Goal: Task Accomplishment & Management: Manage account settings

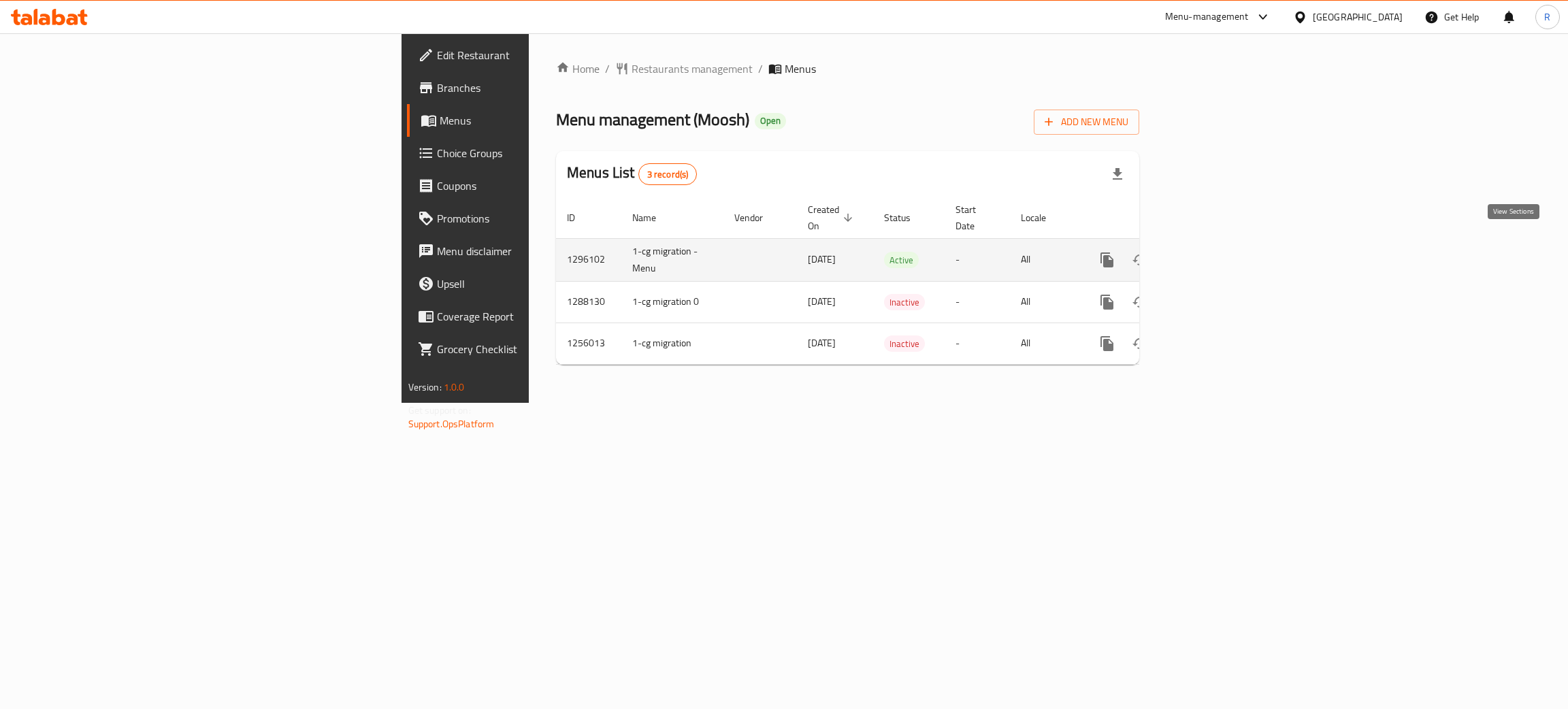
click at [1214, 252] on icon "enhanced table" at bounding box center [1205, 260] width 16 height 16
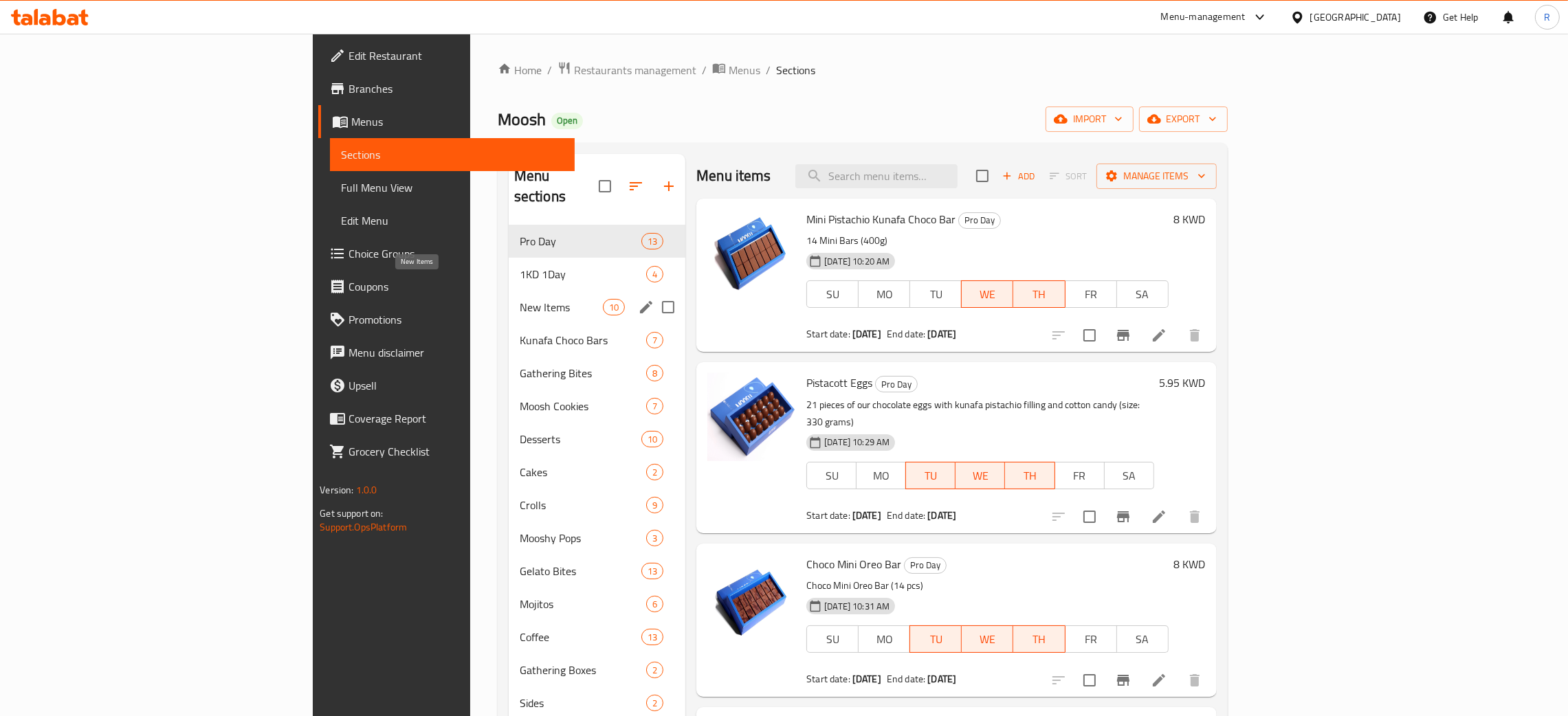
click at [519, 299] on span "New Items" at bounding box center [561, 307] width 83 height 17
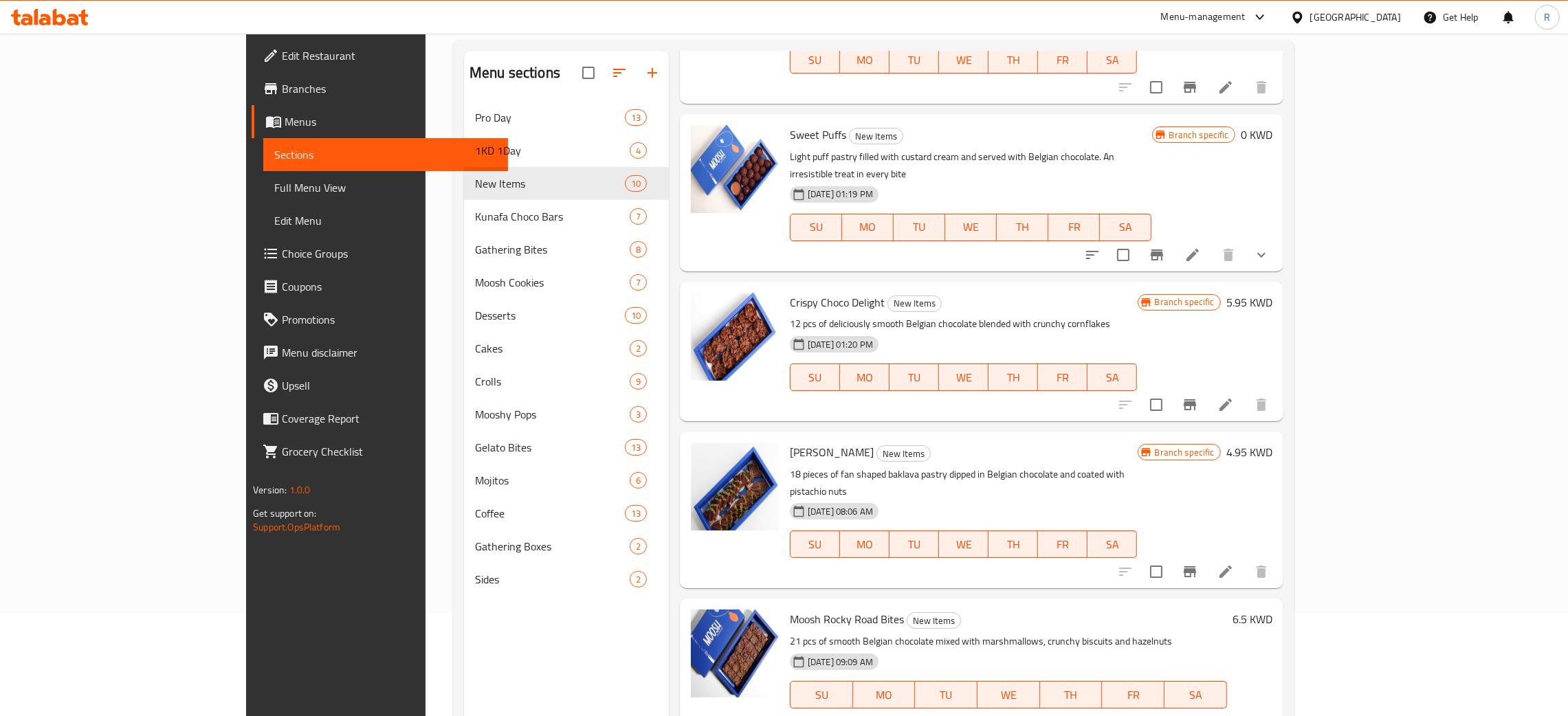
scroll to position [194, 0]
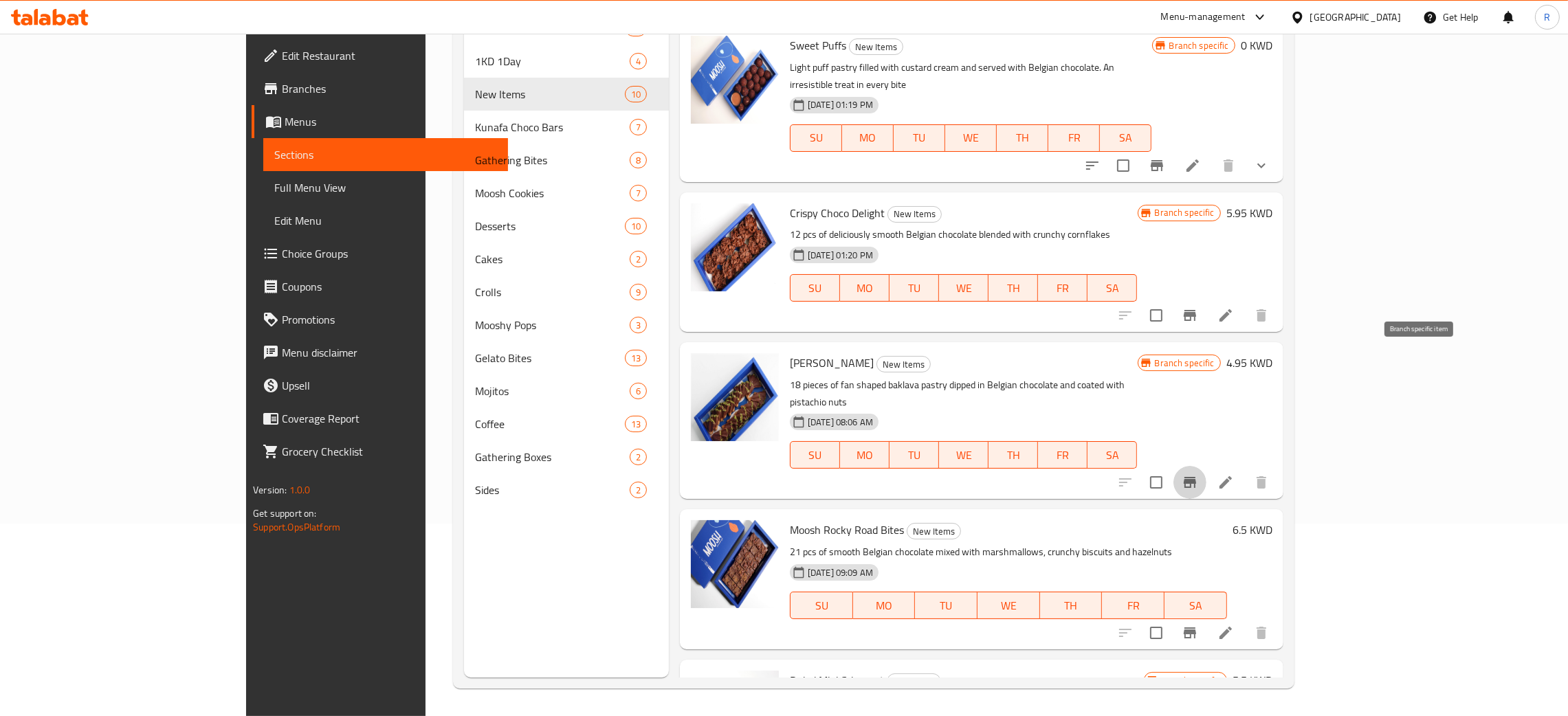
click at [1206, 466] on button "Branch-specific-item" at bounding box center [1190, 482] width 33 height 33
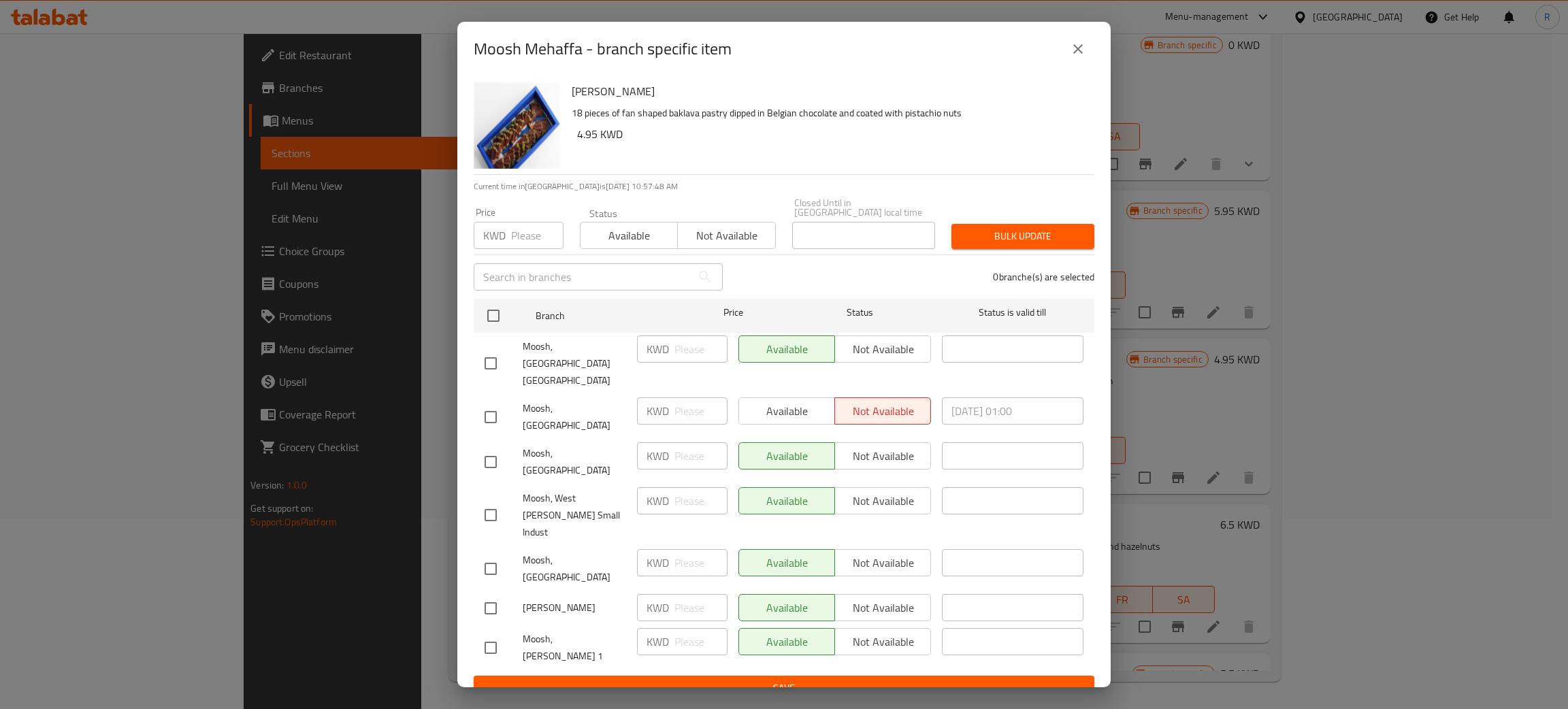
click at [1079, 54] on icon "close" at bounding box center [1078, 49] width 10 height 10
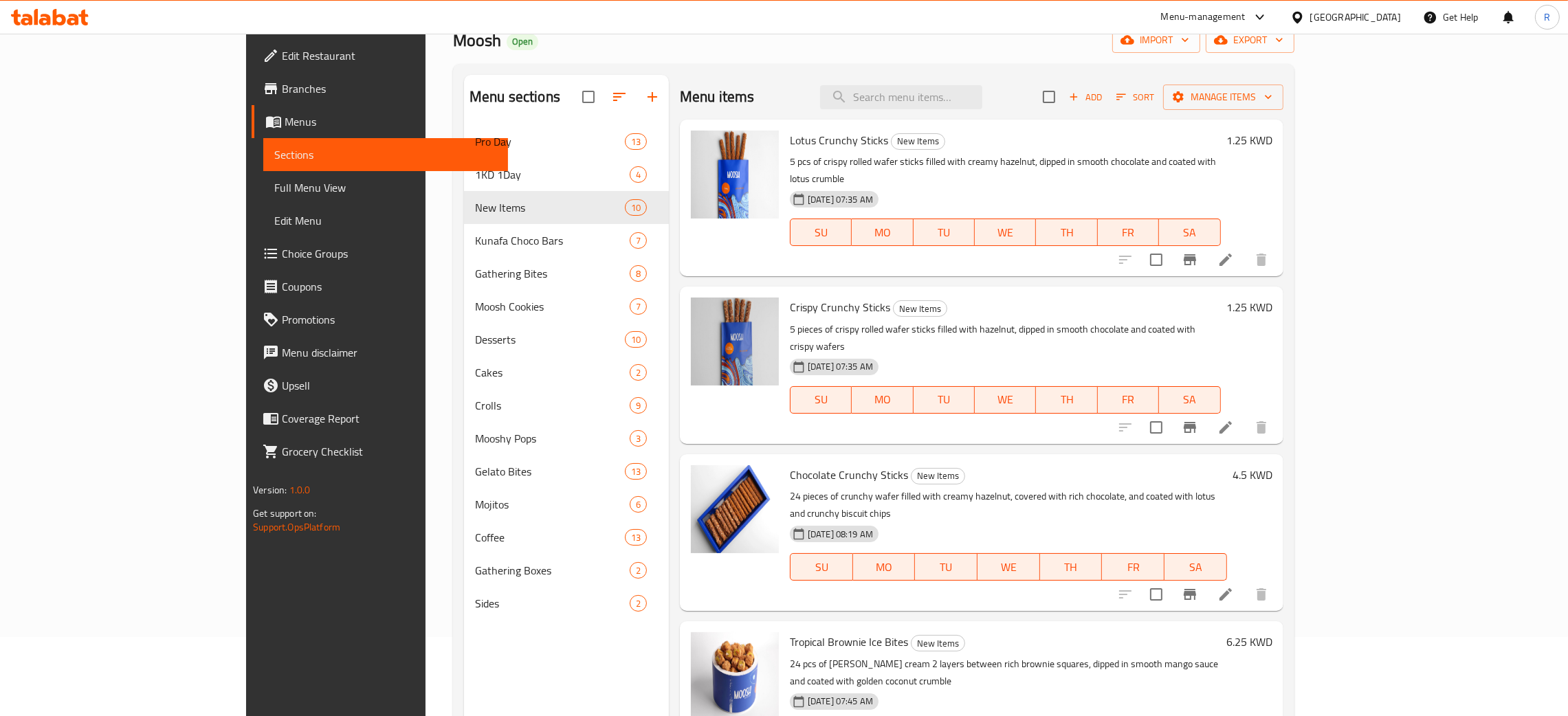
scroll to position [0, 0]
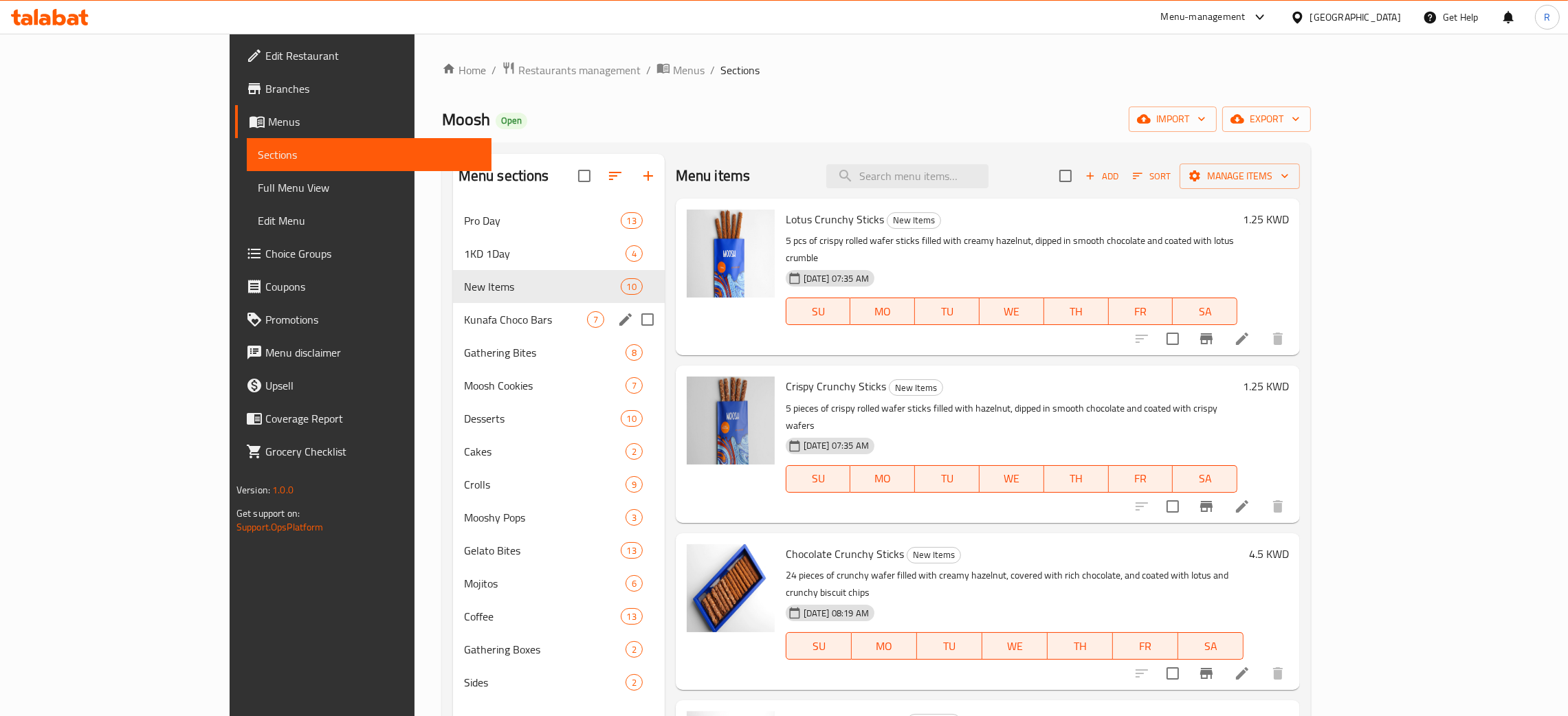
click at [464, 316] on span "Kunafa Choco Bars" at bounding box center [525, 320] width 123 height 17
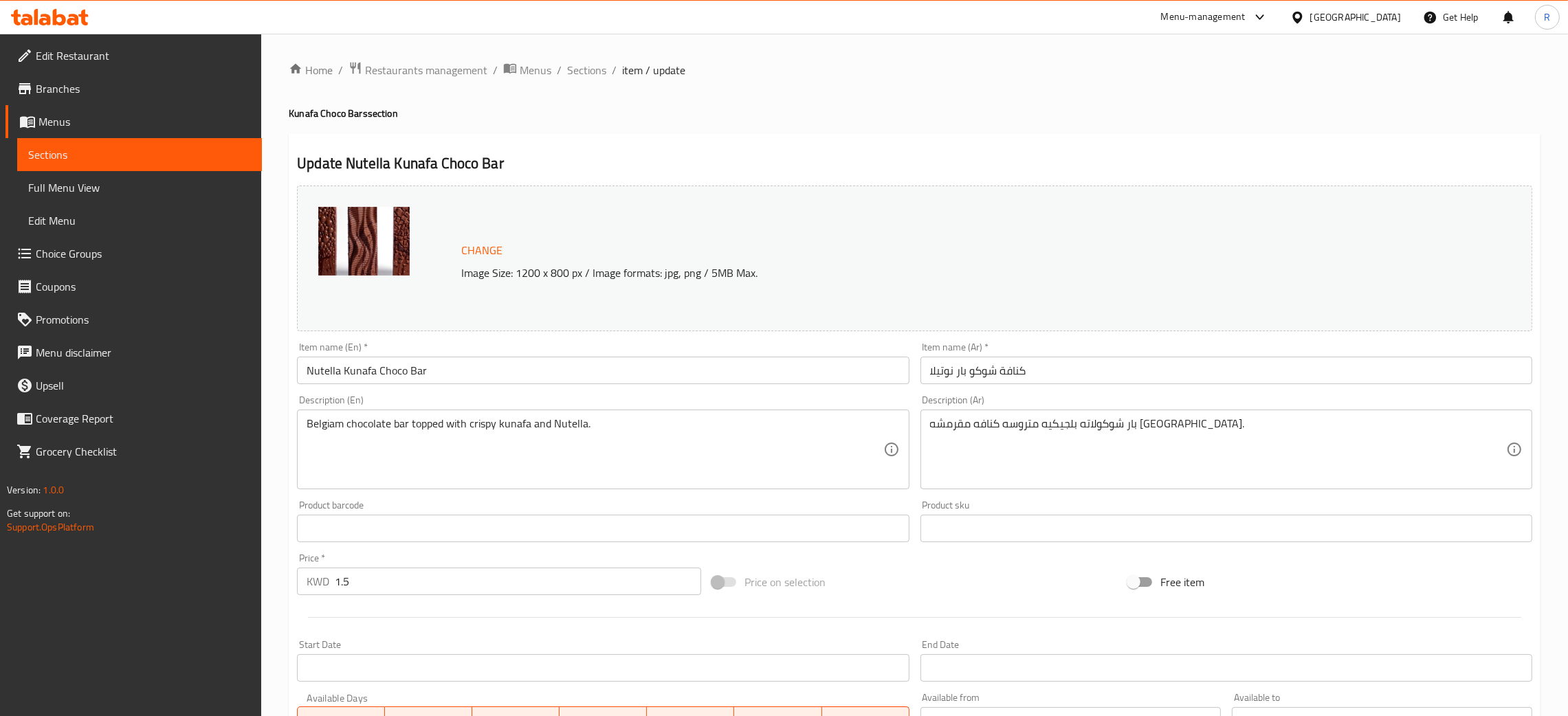
click at [466, 252] on span "Change" at bounding box center [482, 250] width 41 height 20
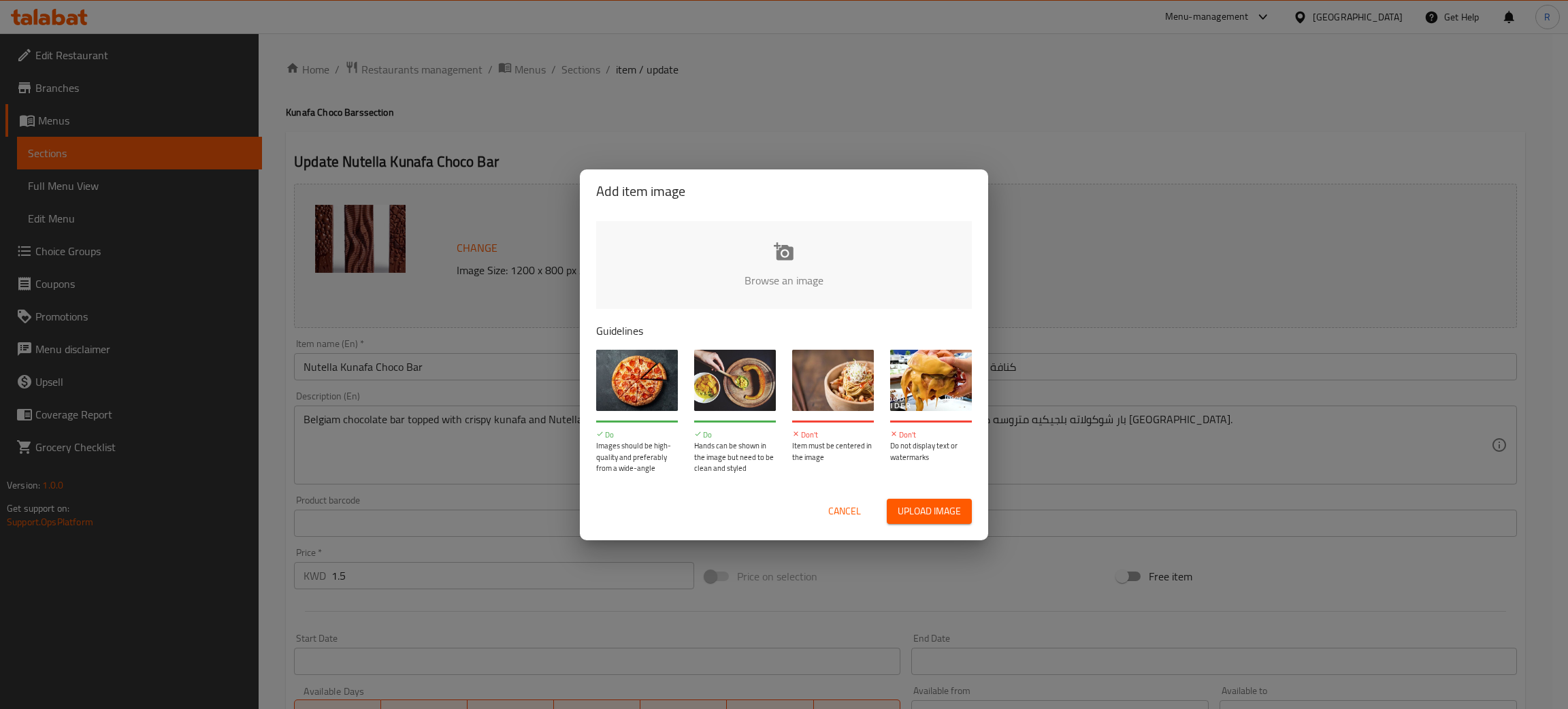
click at [757, 265] on input "file" at bounding box center [1244, 285] width 1296 height 127
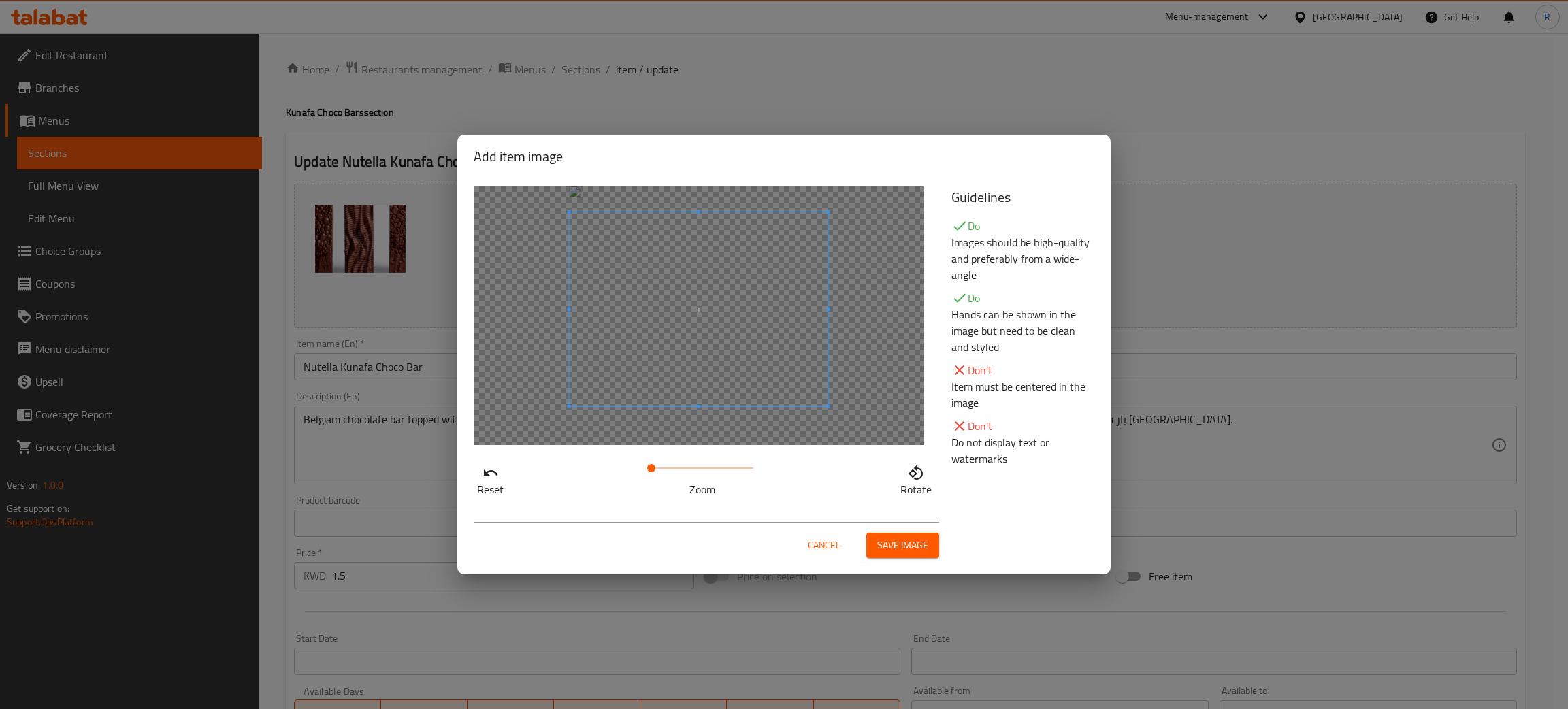
click at [756, 364] on span at bounding box center [699, 309] width 259 height 194
click at [834, 534] on button "Cancel" at bounding box center [825, 545] width 44 height 25
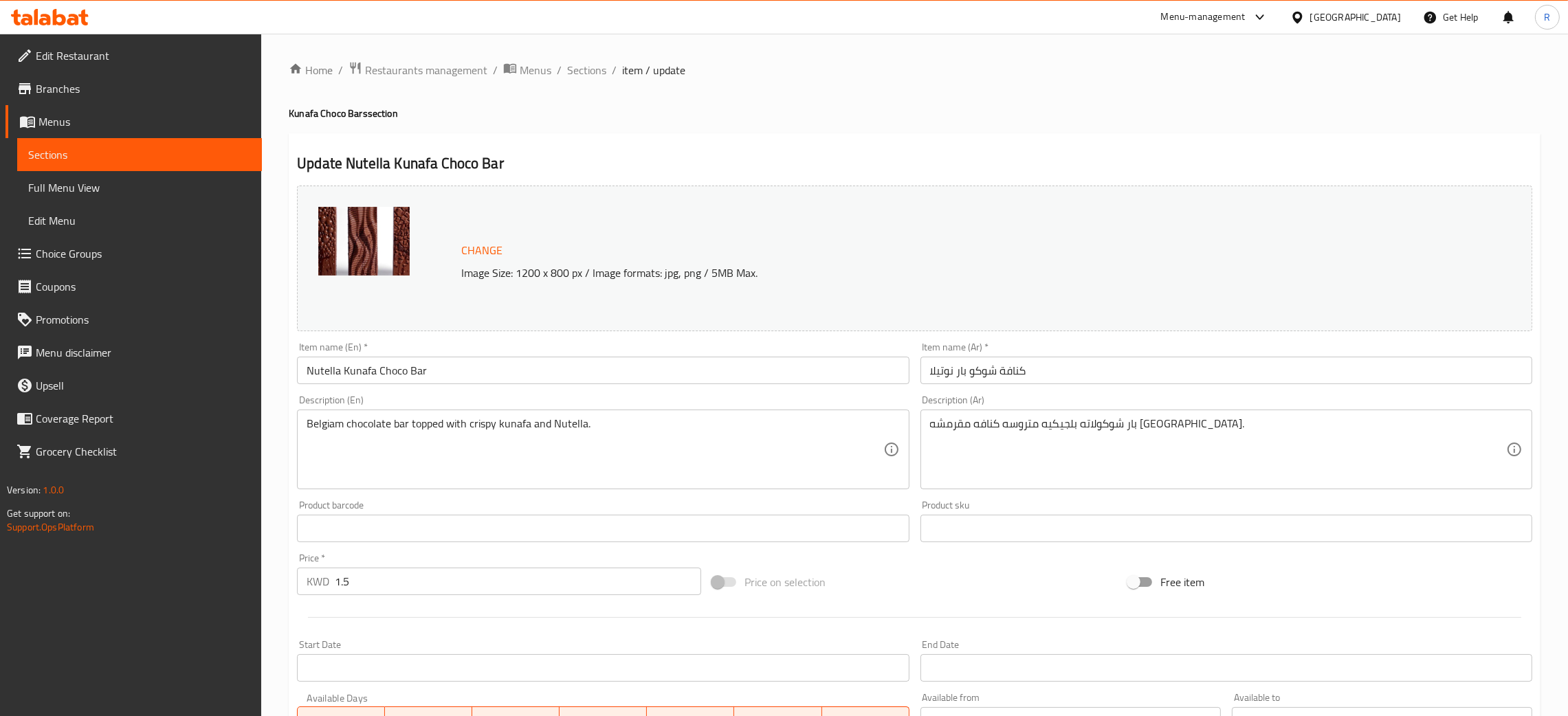
click at [487, 254] on span "Change" at bounding box center [482, 250] width 41 height 20
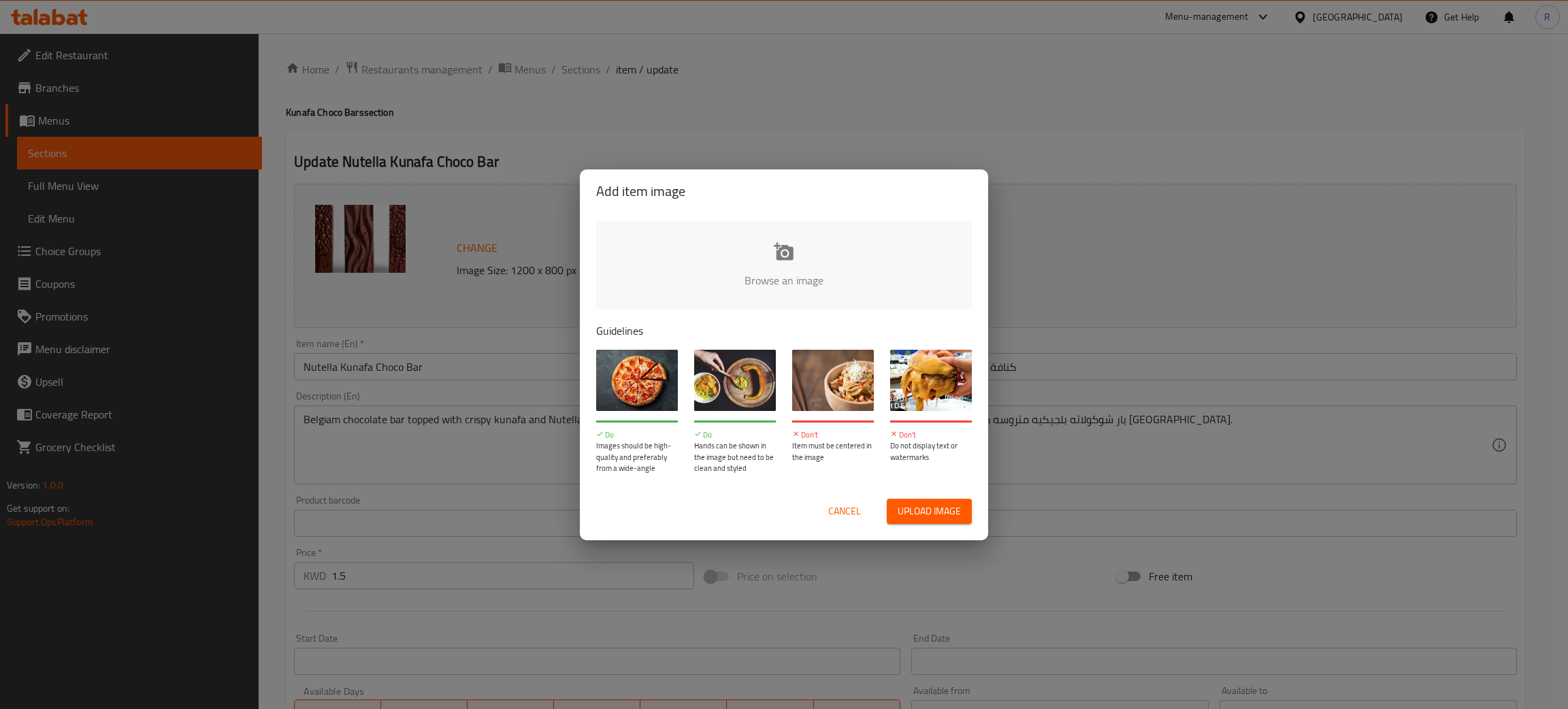
click at [744, 277] on input "file" at bounding box center [1244, 285] width 1296 height 127
type input "C:\fakepath\WhatsApp Image 2025-08-07 at 13.12.32_a514f186.jpg"
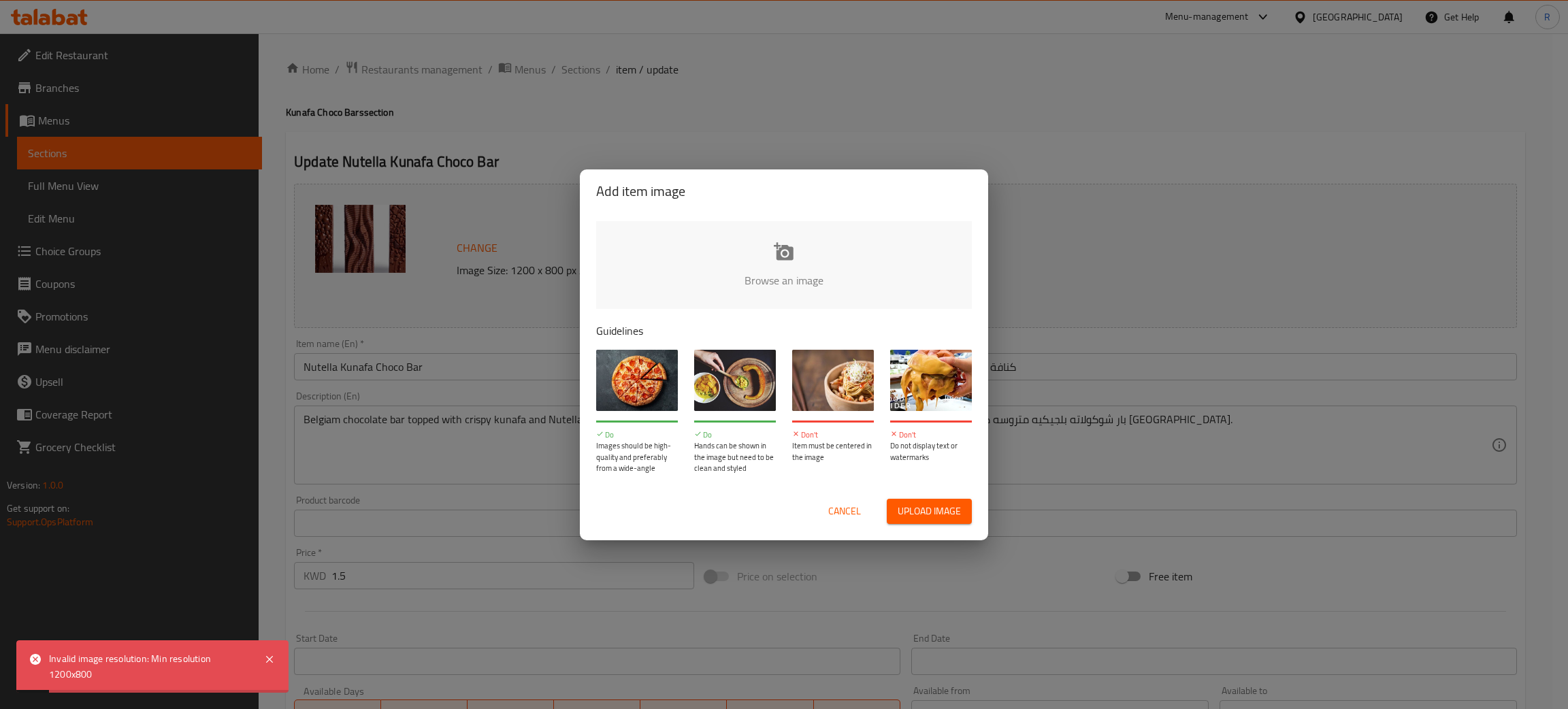
click at [853, 507] on span "Cancel" at bounding box center [845, 511] width 33 height 17
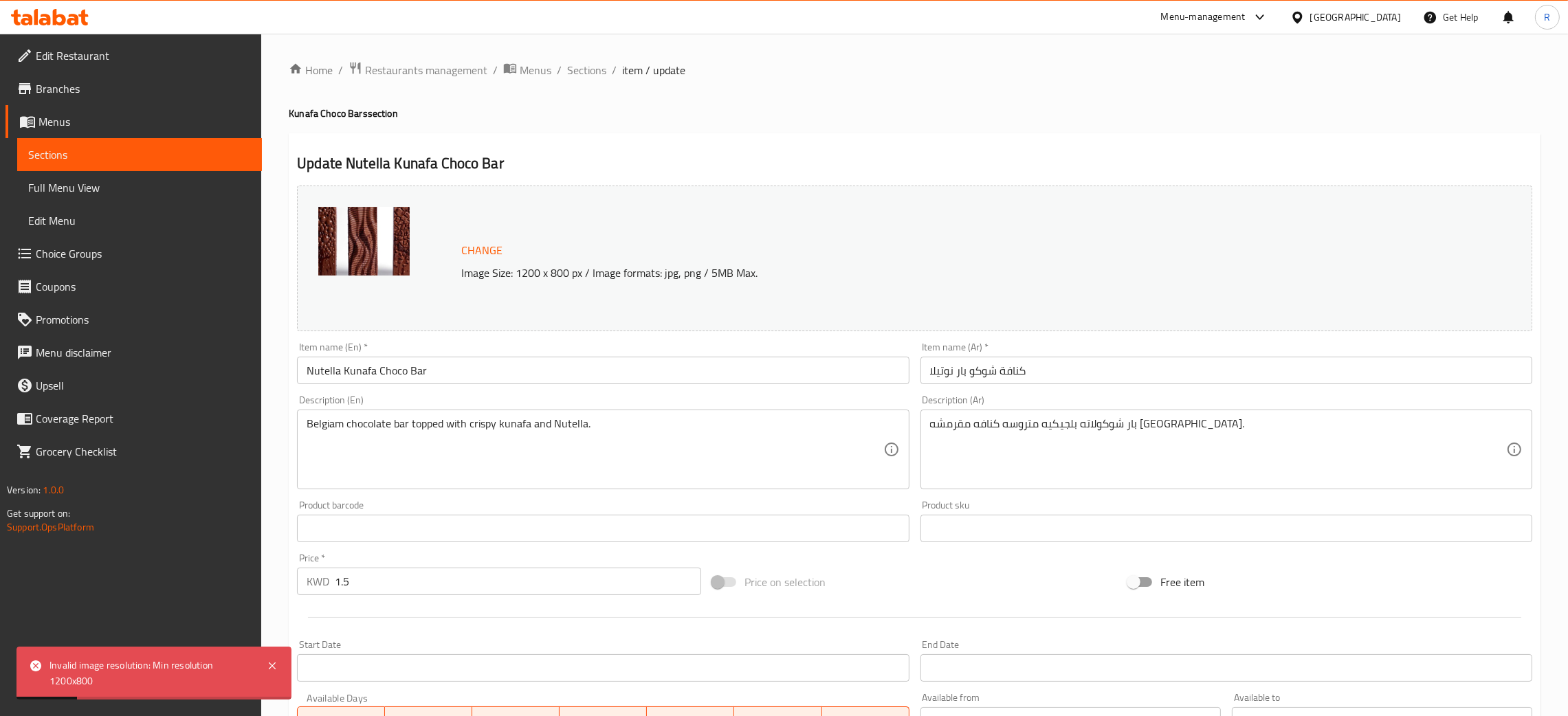
click at [429, 370] on input "Nutella Kunafa Choco Bar" at bounding box center [603, 370] width 612 height 28
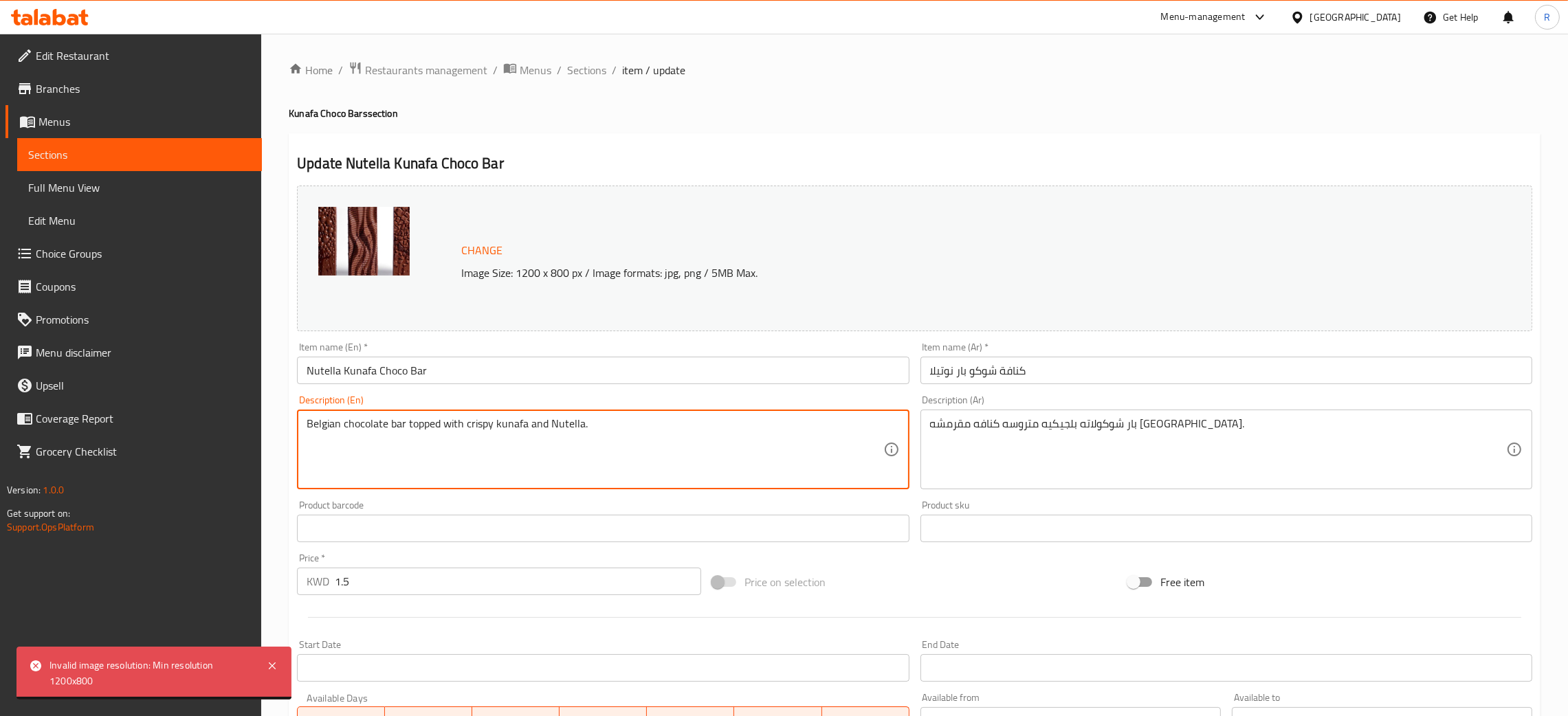
drag, startPoint x: 502, startPoint y: 419, endPoint x: 551, endPoint y: 415, distance: 49.2
click at [504, 419] on textarea "Belgian chocolate bar topped with crispy kunafa and Nutella." at bounding box center [594, 449] width 576 height 65
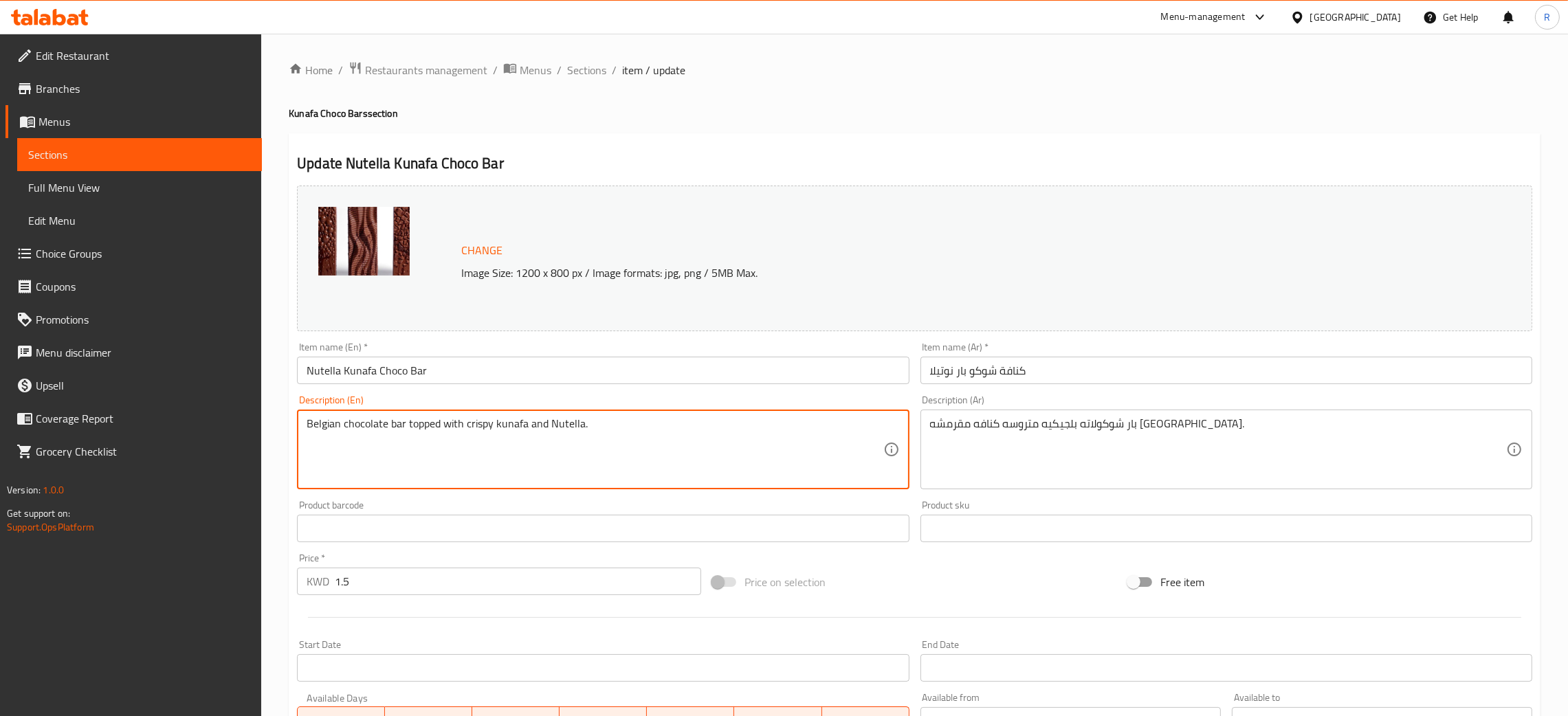
click at [580, 420] on textarea "Belgian chocolate bar topped with crispy kunafa and Nutella." at bounding box center [594, 449] width 576 height 65
click at [621, 431] on textarea "Belgian chocolate bar topped with crispy kunafa and Nutella." at bounding box center [594, 449] width 576 height 65
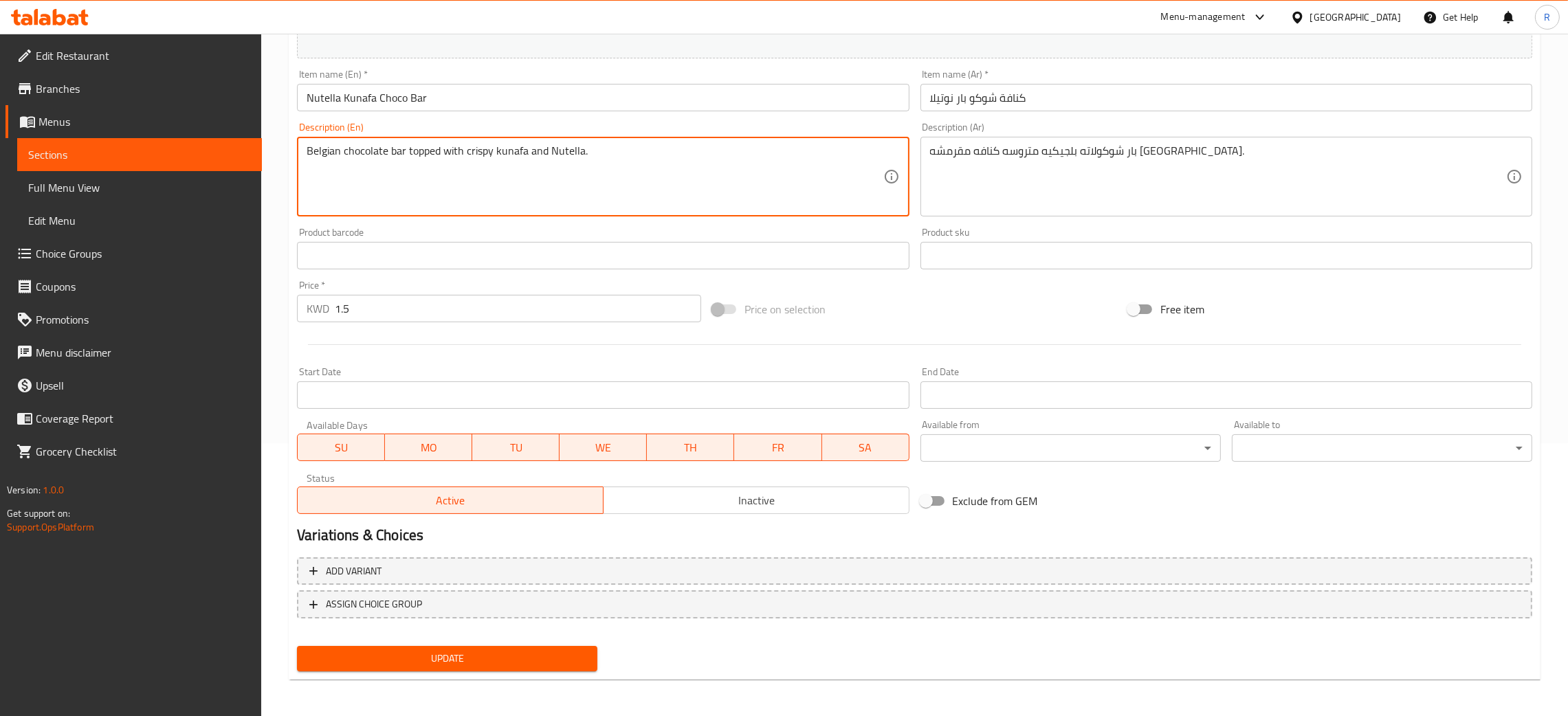
type textarea "Belgian chocolate bar topped with crispy kunafa and Nutella."
click at [465, 650] on span "Update" at bounding box center [447, 658] width 279 height 17
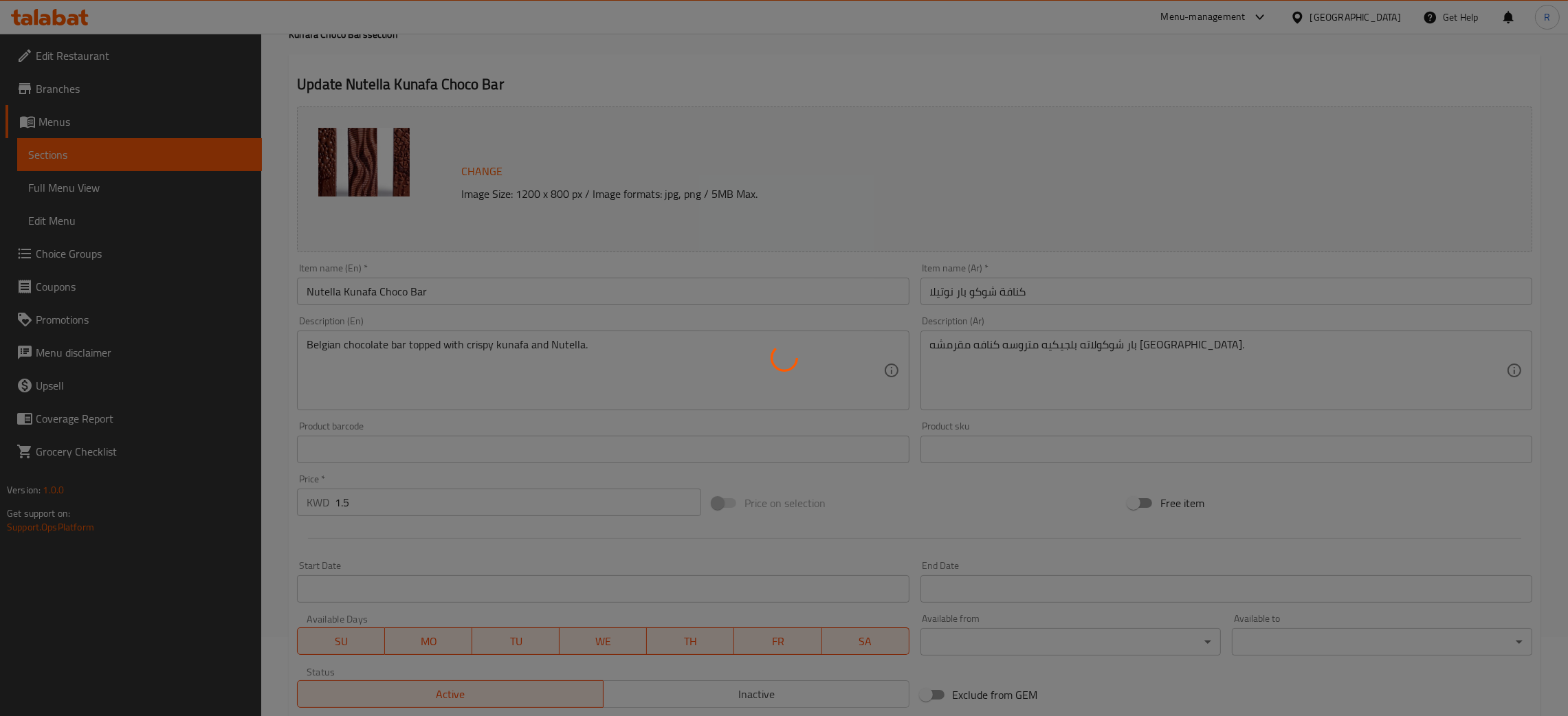
scroll to position [0, 0]
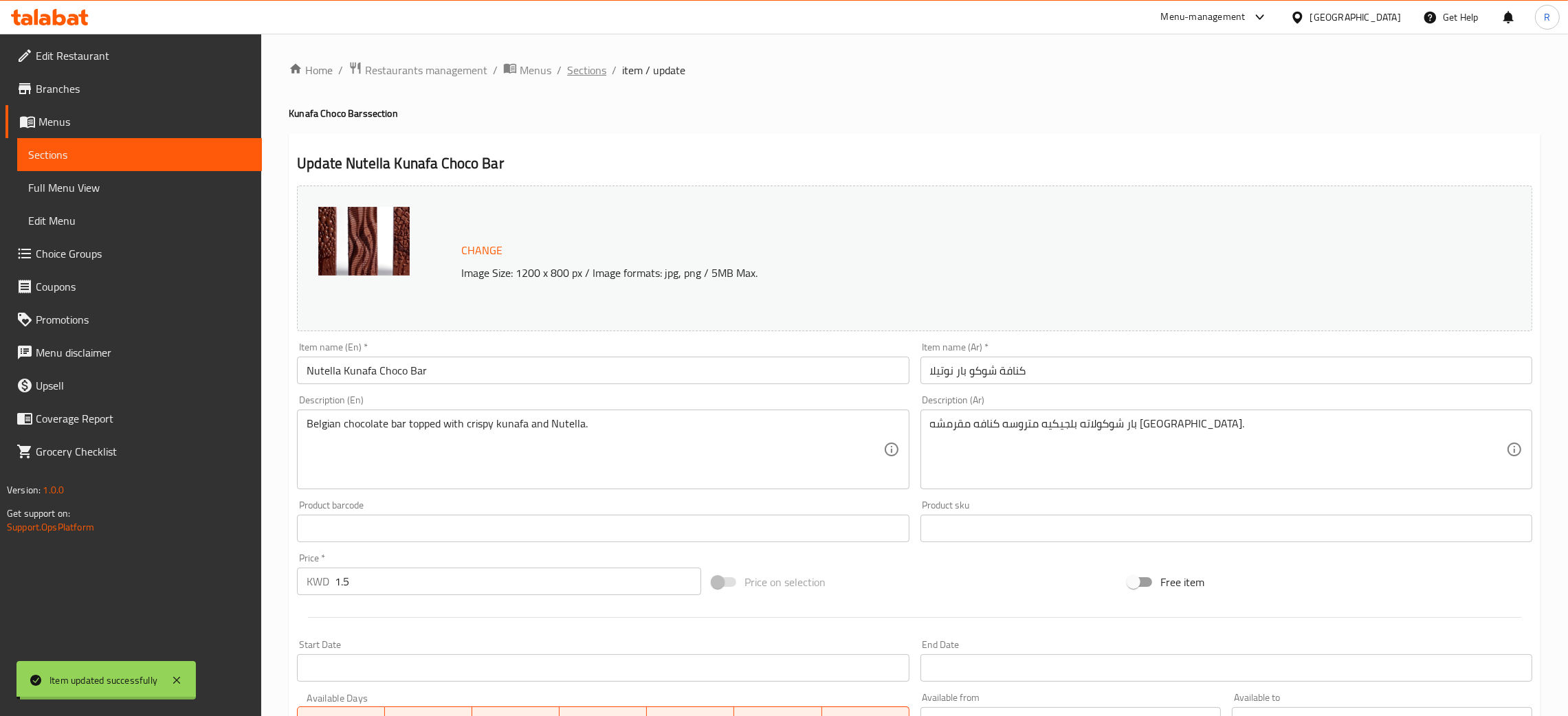
click at [583, 68] on span "Sections" at bounding box center [586, 70] width 39 height 17
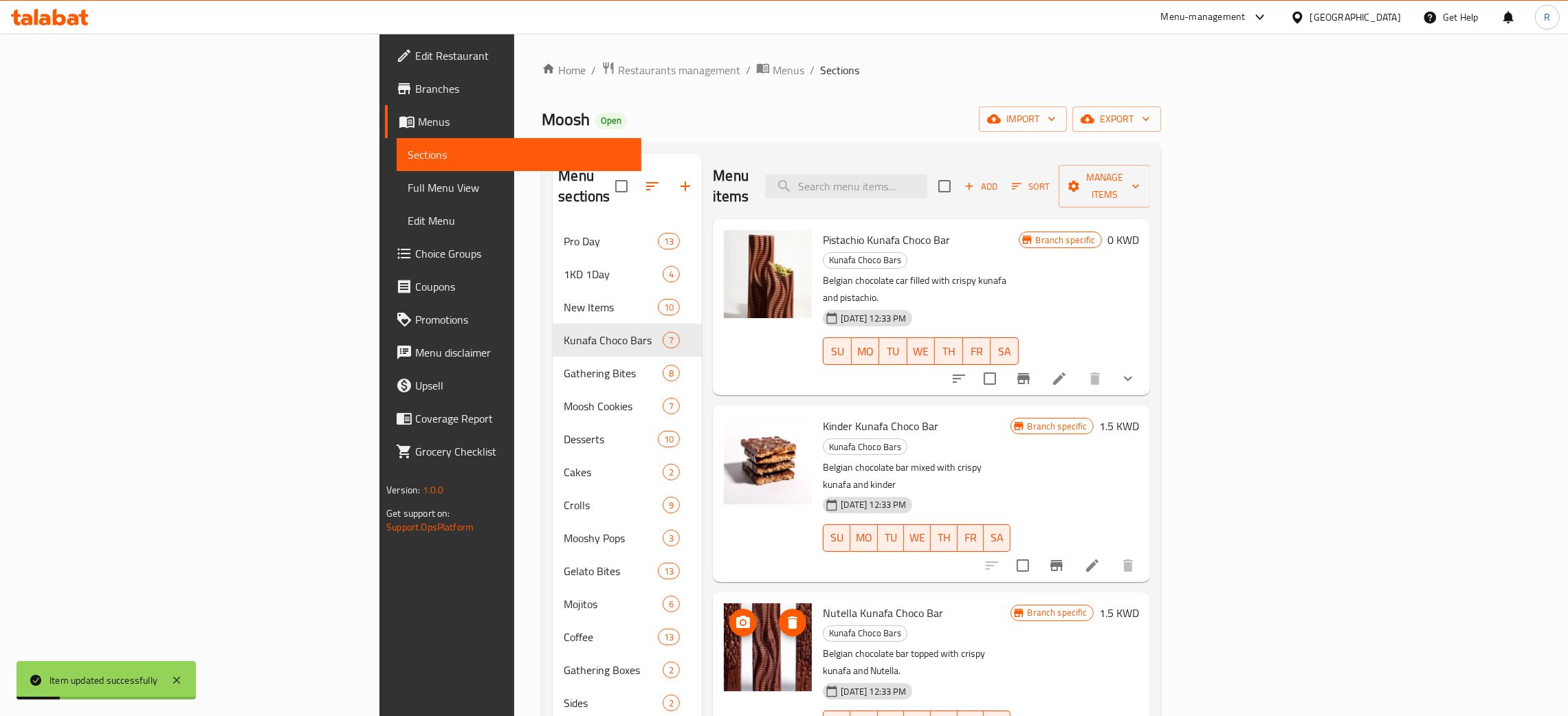
click at [724, 603] on img at bounding box center [768, 647] width 88 height 88
drag, startPoint x: 649, startPoint y: 530, endPoint x: 655, endPoint y: 534, distance: 7.2
click at [735, 614] on icon "upload picture" at bounding box center [743, 622] width 17 height 17
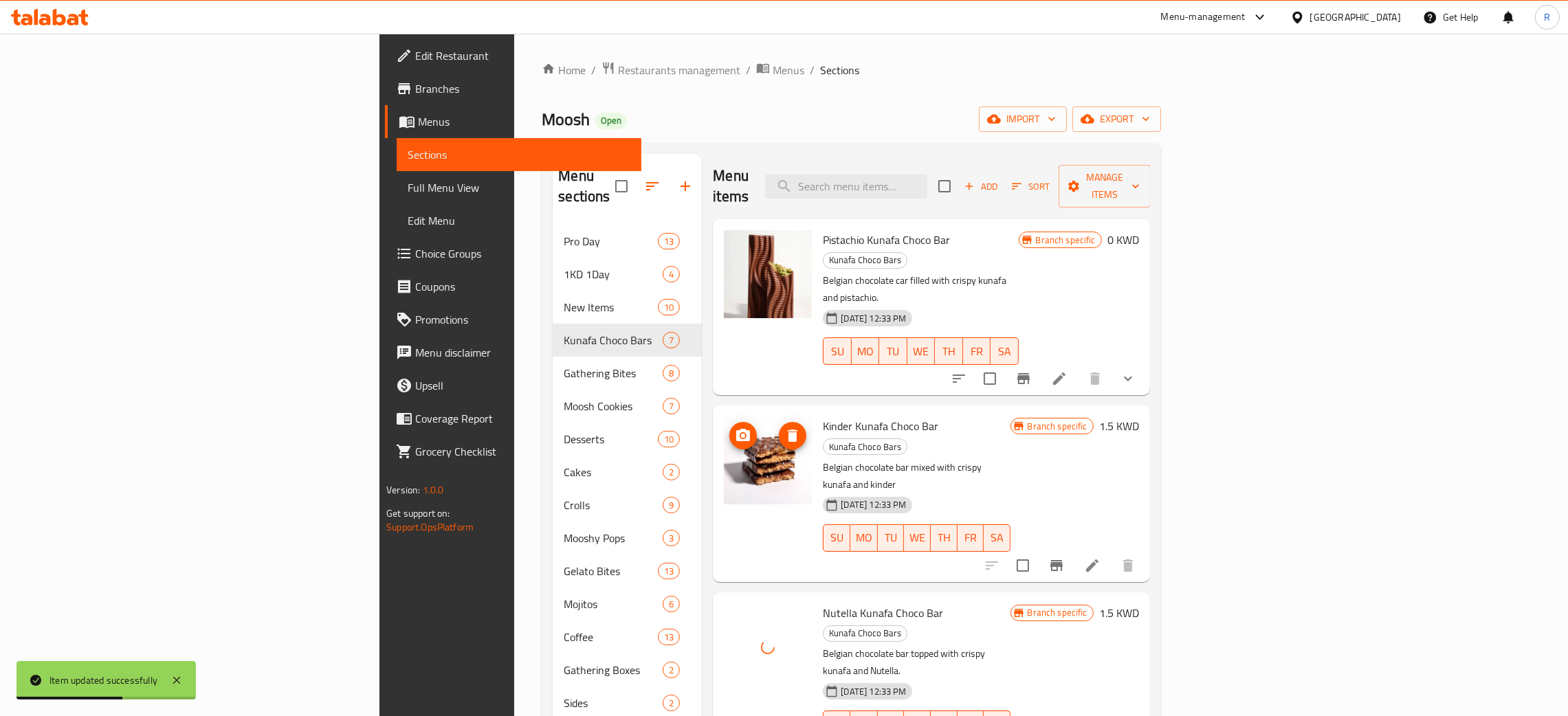
click at [736, 428] on icon "upload picture" at bounding box center [743, 435] width 14 height 12
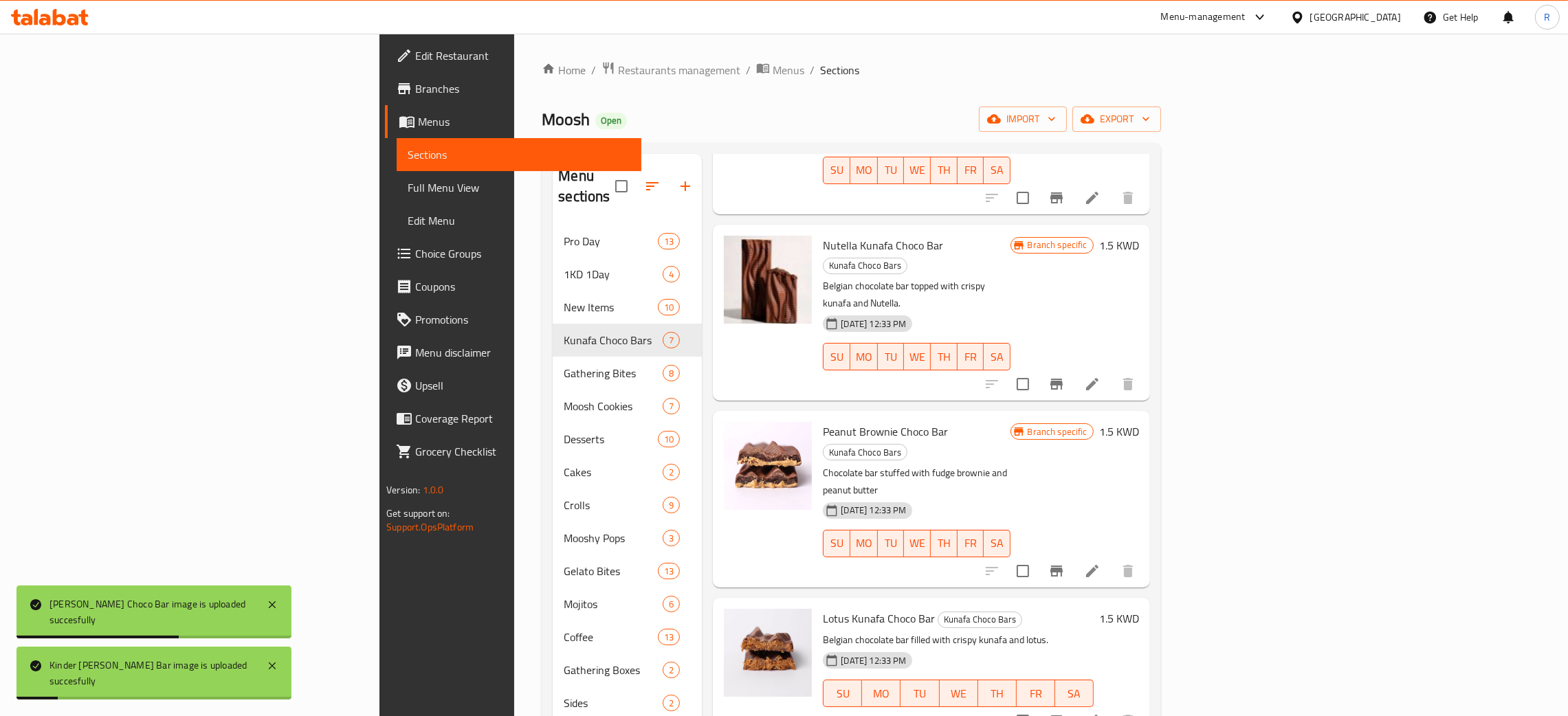
scroll to position [194, 0]
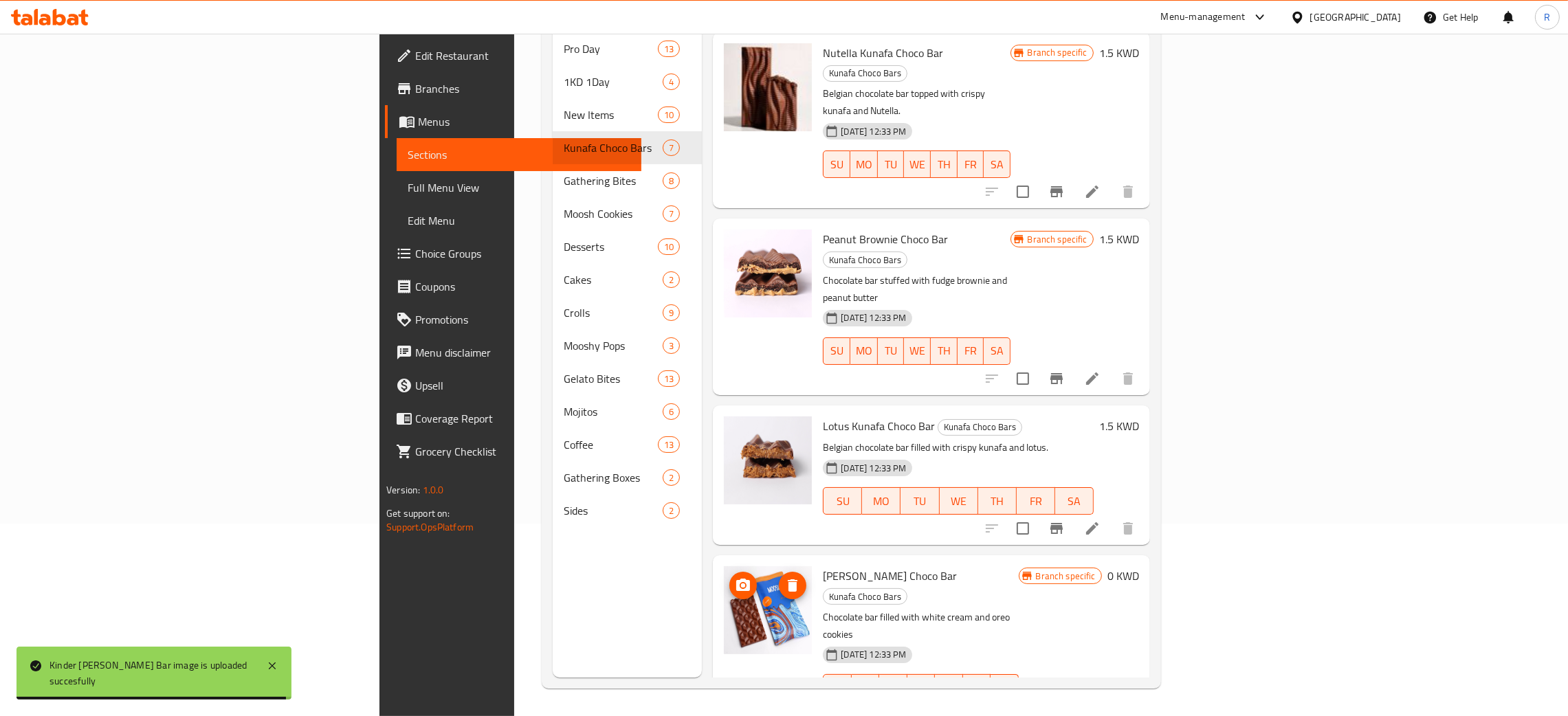
click at [735, 577] on icon "upload picture" at bounding box center [743, 585] width 17 height 17
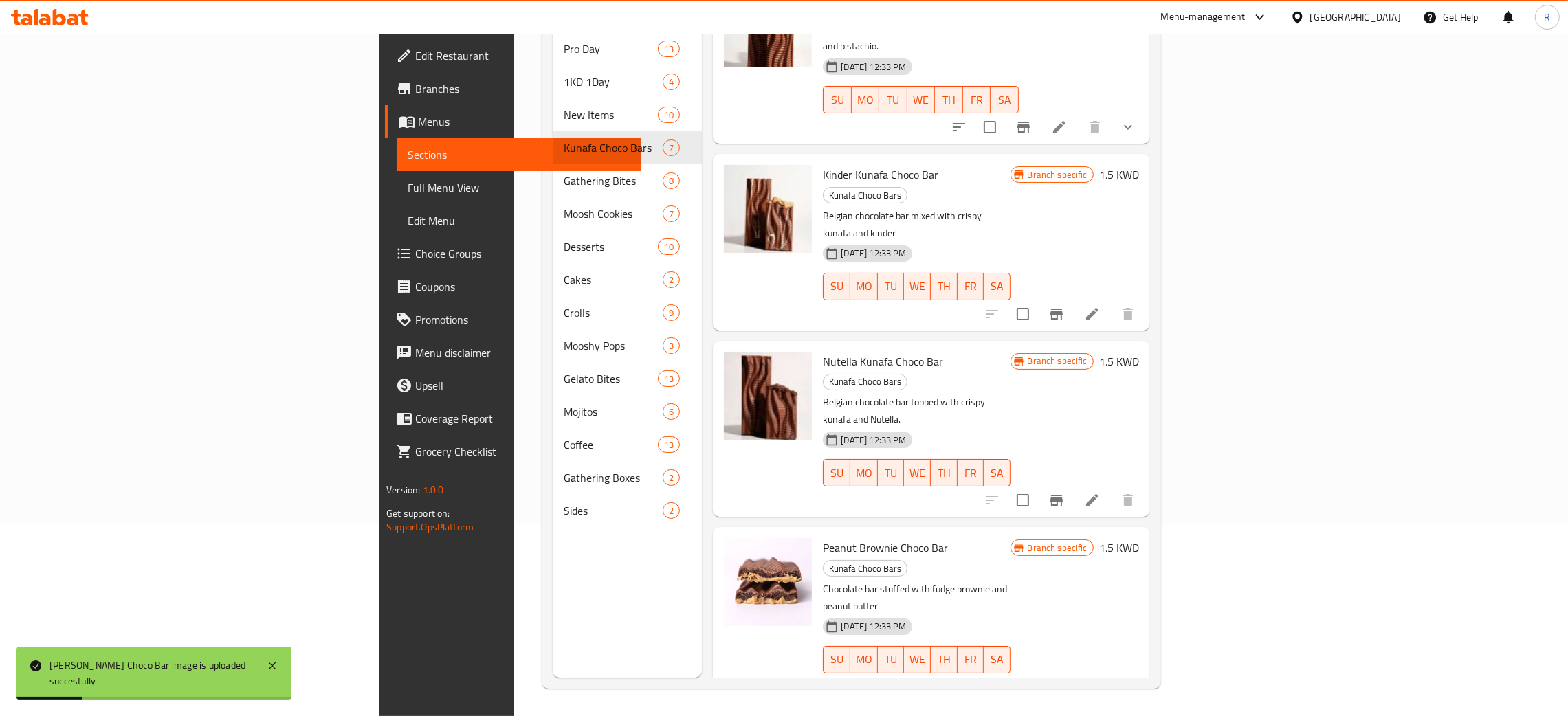
scroll to position [58, 0]
click at [735, 550] on icon "upload picture" at bounding box center [743, 558] width 17 height 17
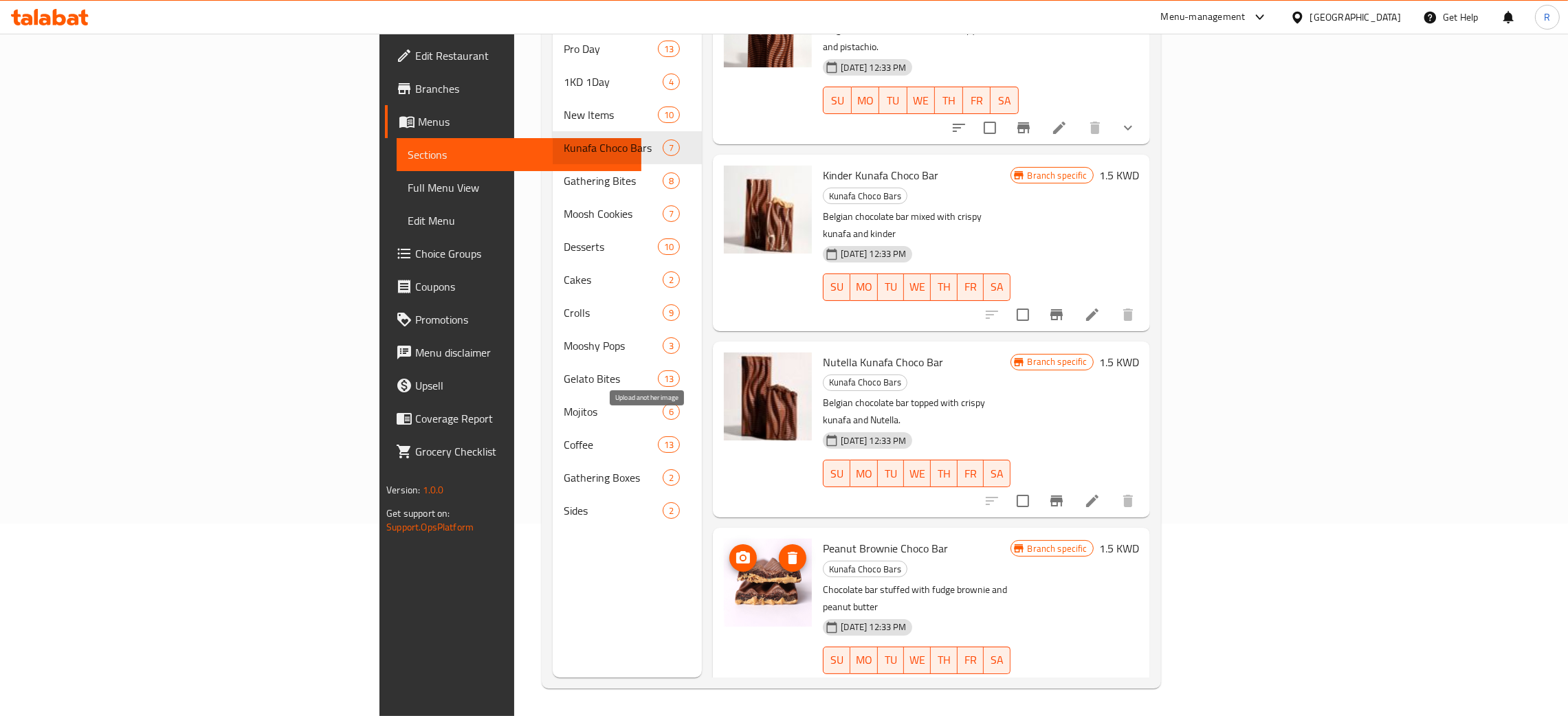
click at [736, 551] on icon "upload picture" at bounding box center [743, 557] width 14 height 12
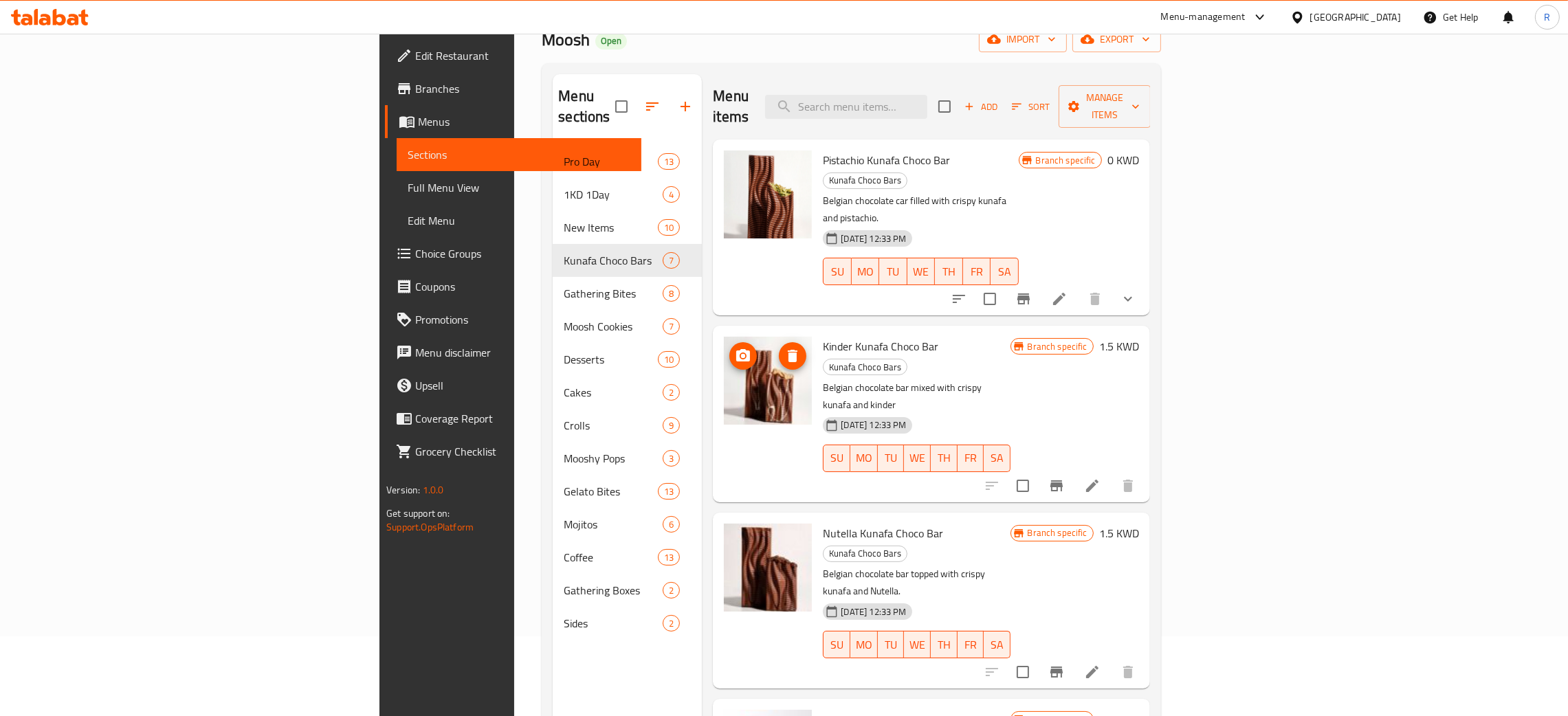
scroll to position [0, 0]
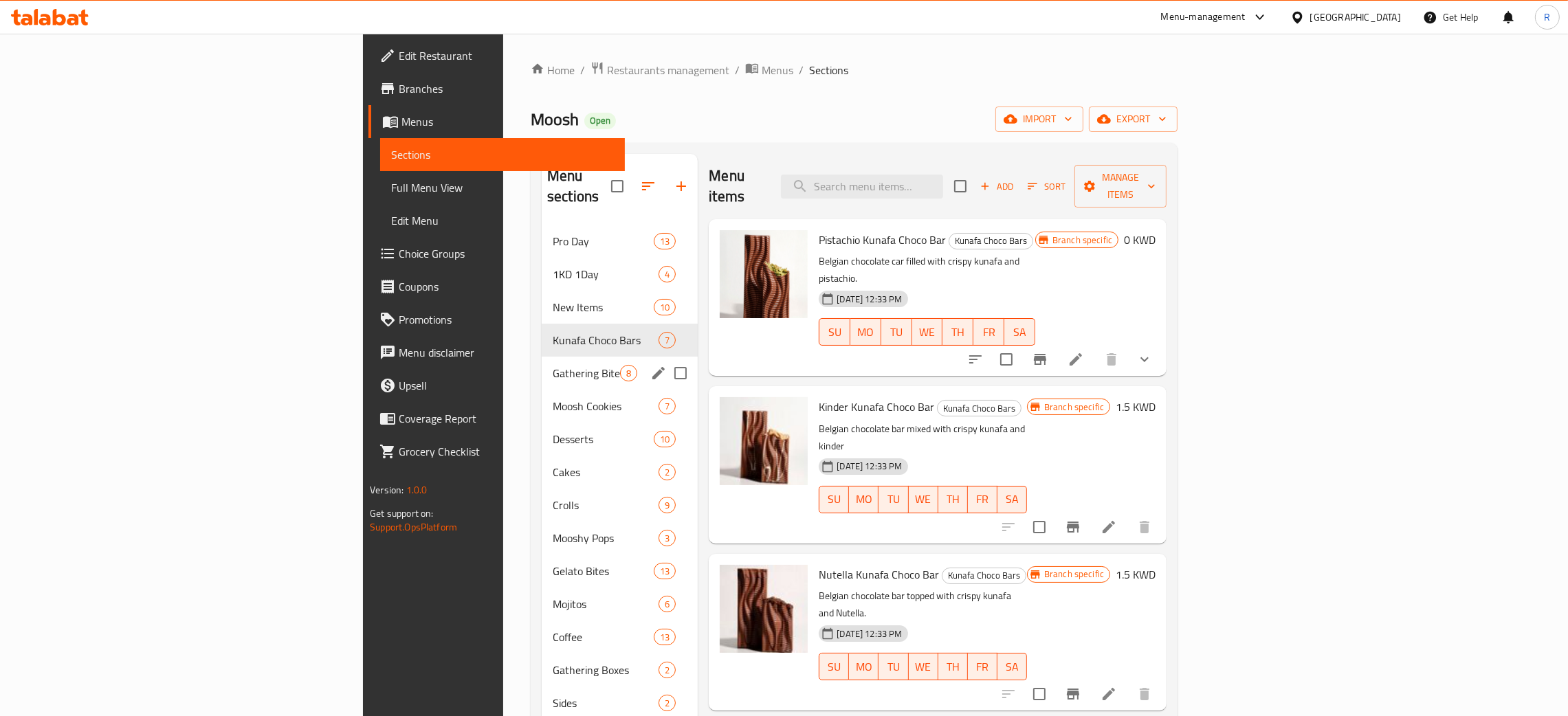
drag, startPoint x: 336, startPoint y: 342, endPoint x: 546, endPoint y: 360, distance: 210.8
click at [541, 356] on div "Gathering Bites 8" at bounding box center [619, 373] width 156 height 33
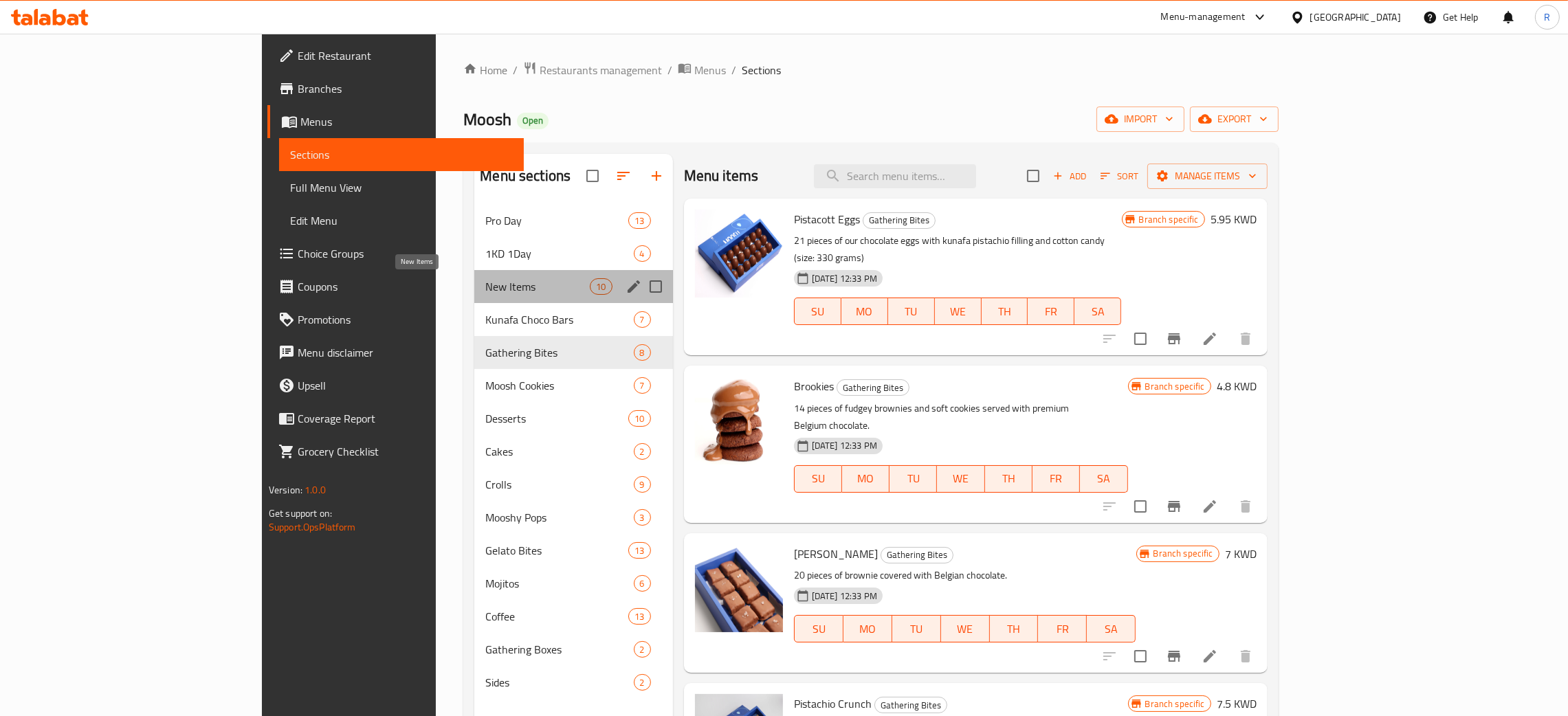
click at [485, 291] on span "New Items" at bounding box center [537, 287] width 105 height 17
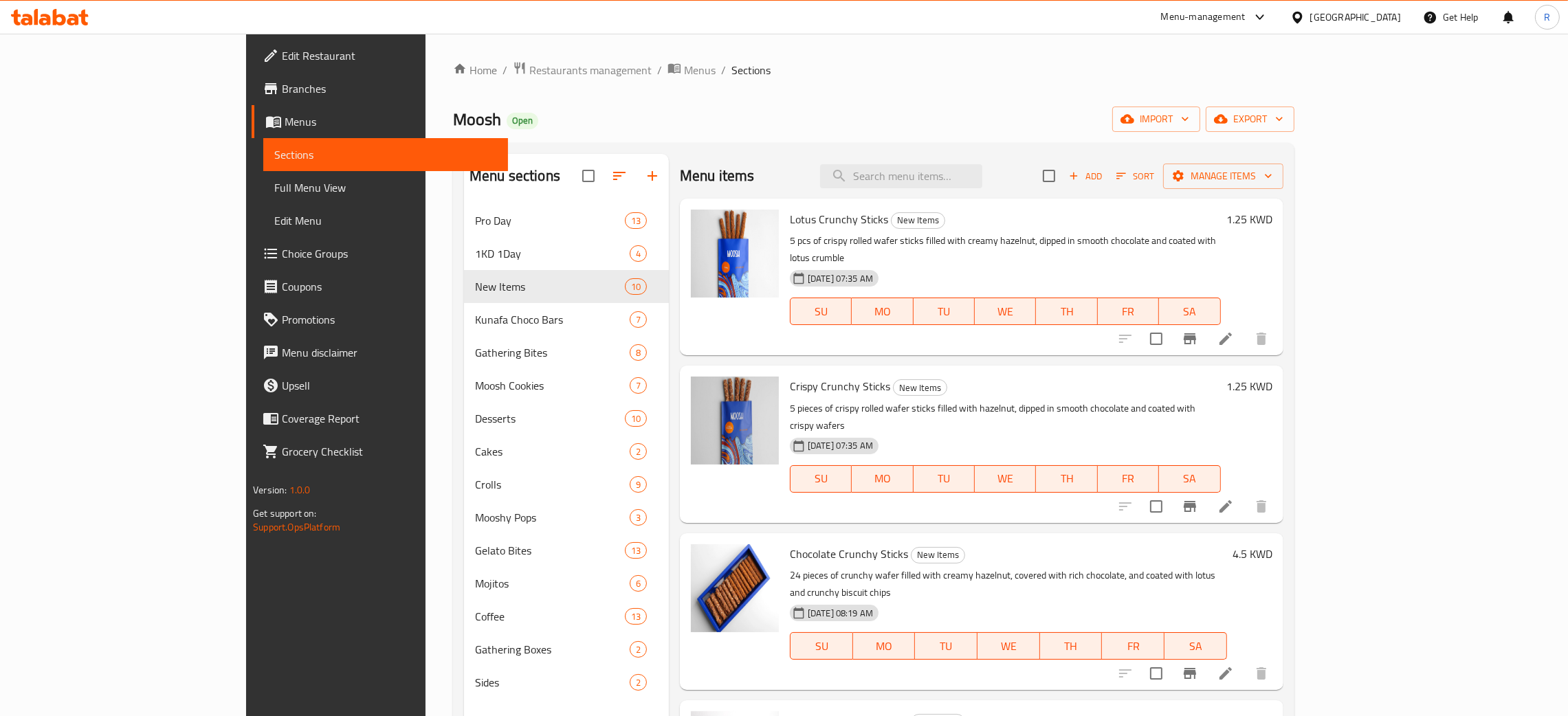
click at [790, 216] on span "Lotus Crunchy Sticks" at bounding box center [839, 219] width 98 height 21
click at [790, 215] on span "Lotus Crunchy Sticks" at bounding box center [839, 219] width 98 height 21
copy h6 "Lotus Crunchy Sticks"
click at [802, 543] on span "Chocolate Crunchy Sticks" at bounding box center [849, 554] width 118 height 21
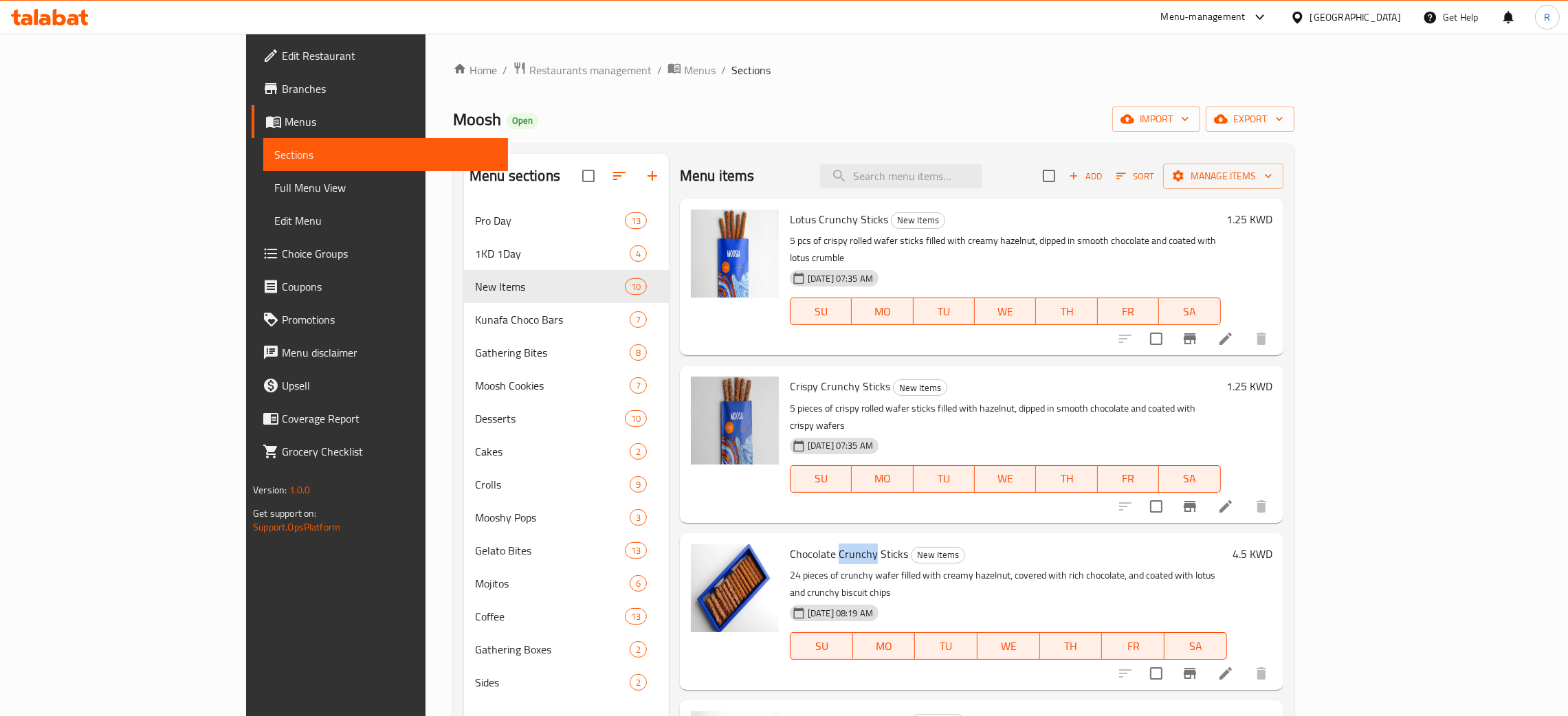
click at [802, 543] on span "Chocolate Crunchy Sticks" at bounding box center [849, 554] width 118 height 21
copy h6 "Chocolate Crunchy Sticks"
click at [790, 218] on span "Lotus Crunchy Sticks" at bounding box center [839, 219] width 98 height 21
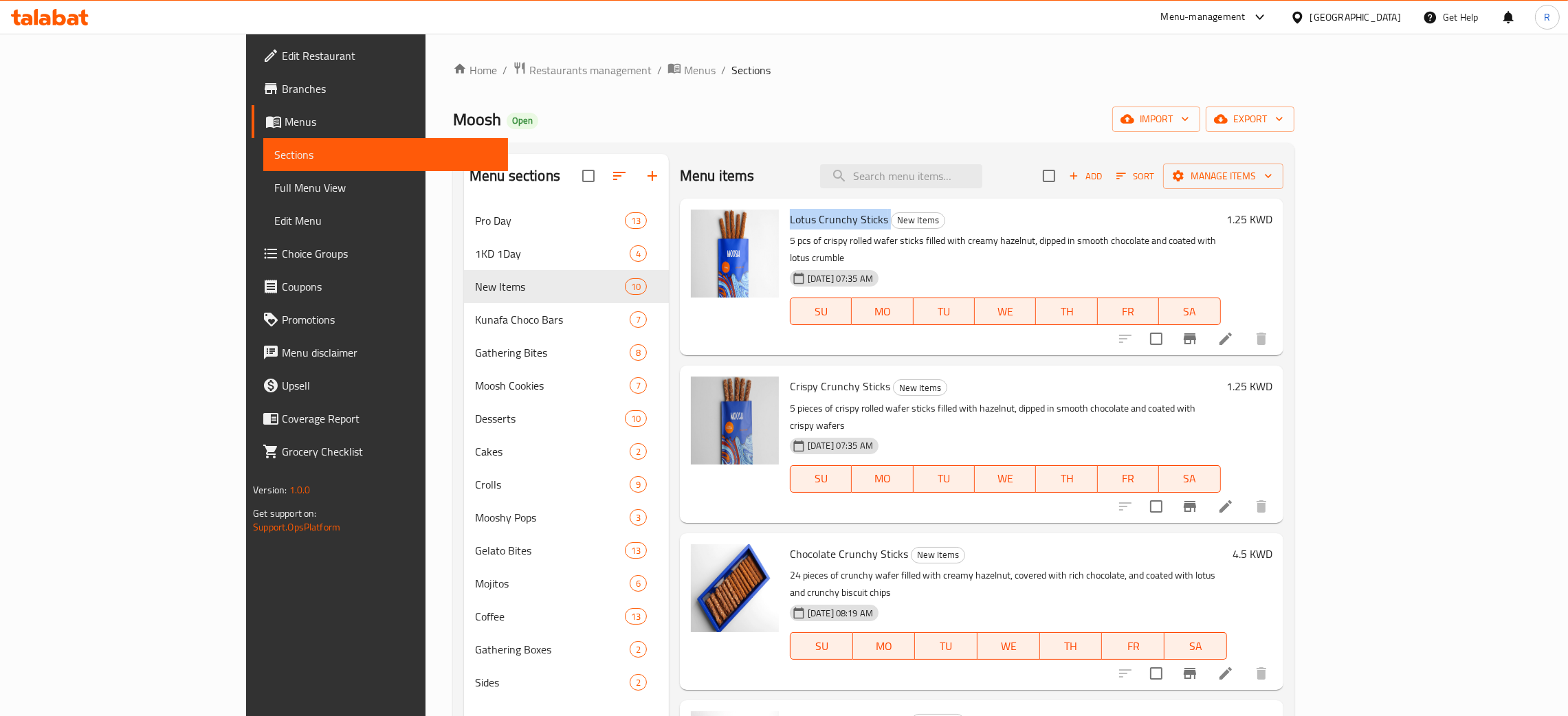
click at [790, 218] on span "Lotus Crunchy Sticks" at bounding box center [839, 219] width 98 height 21
copy h6 "Lotus Crunchy Sticks"
click at [790, 376] on span "Crispy Crunchy Sticks" at bounding box center [840, 386] width 100 height 21
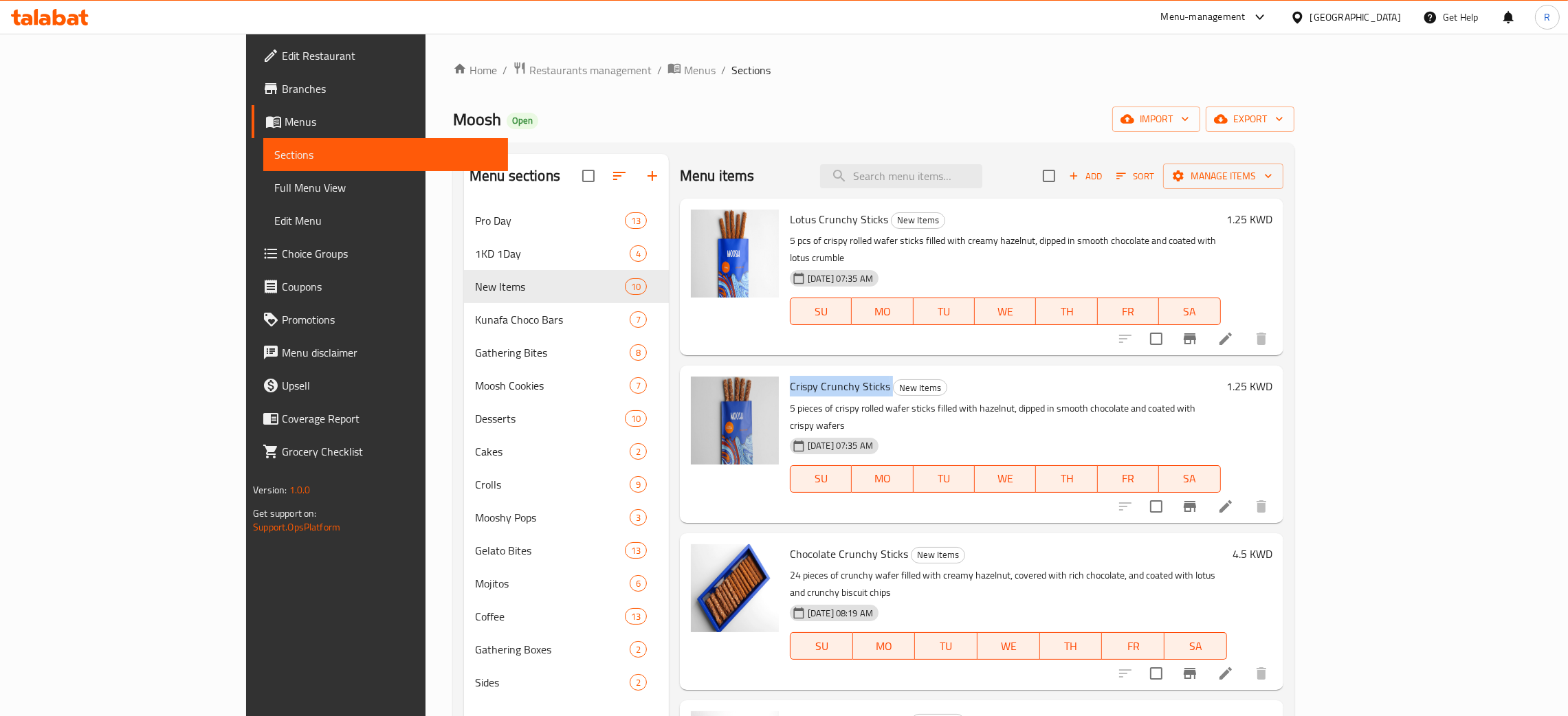
copy h6 "Crispy Crunchy Sticks"
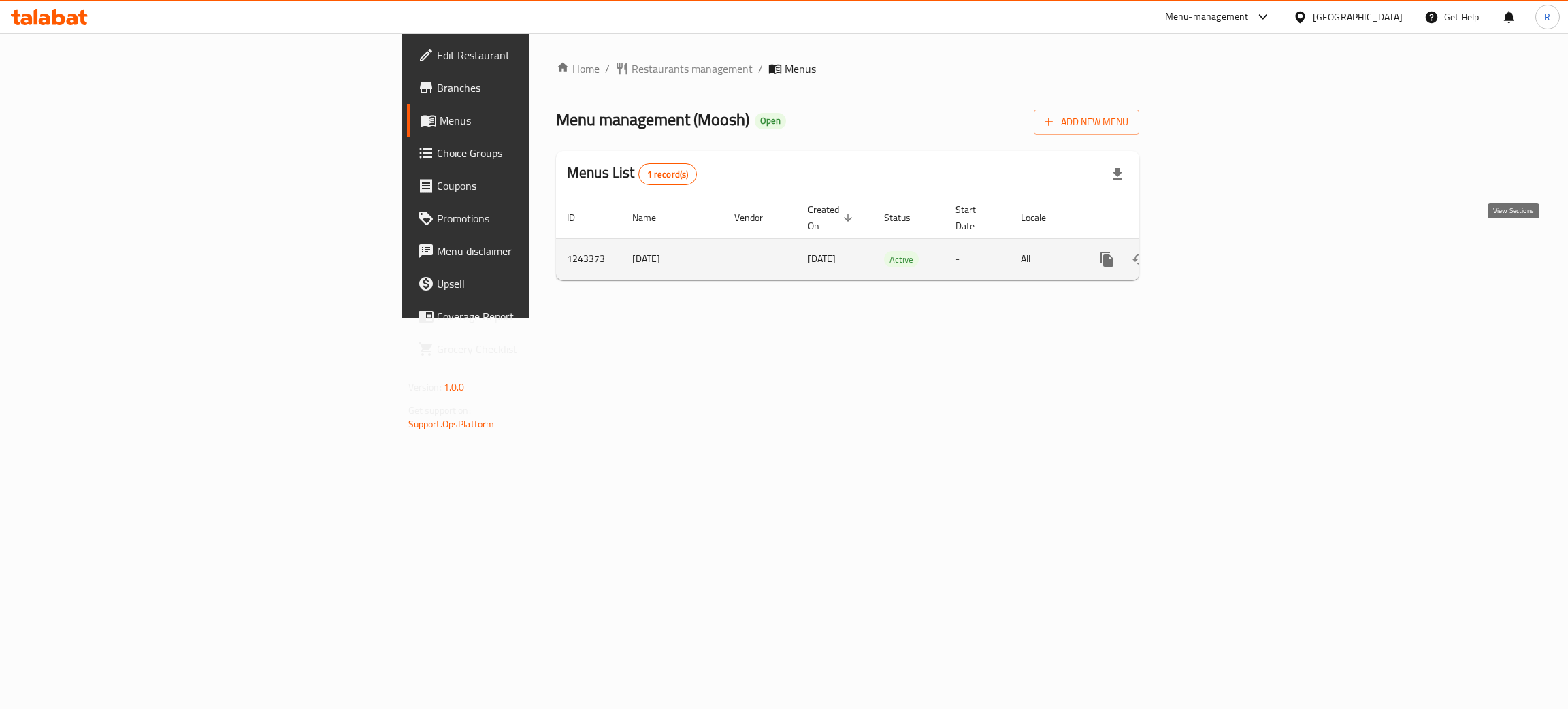
click at [1214, 251] on icon "enhanced table" at bounding box center [1205, 259] width 16 height 16
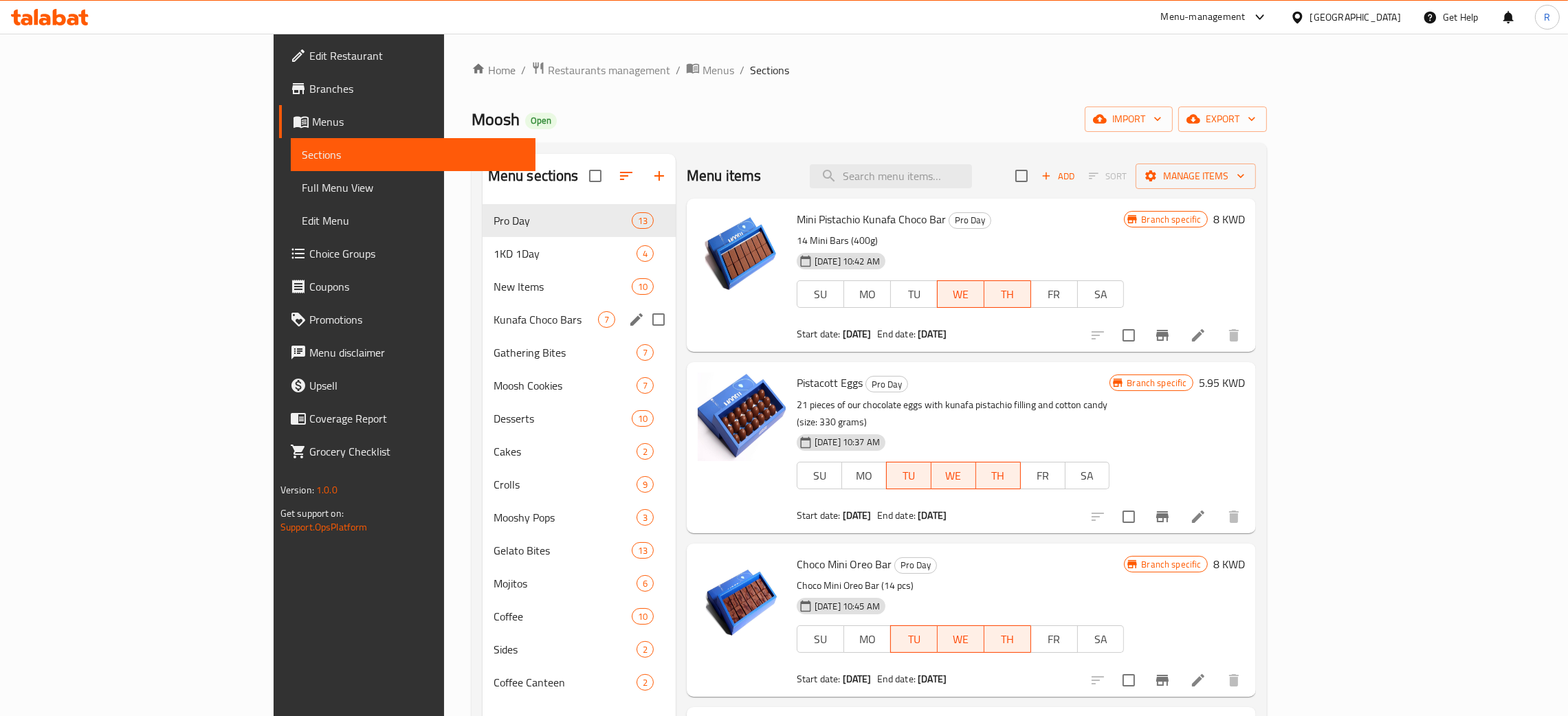
click at [493, 289] on span "New Items" at bounding box center [562, 287] width 138 height 17
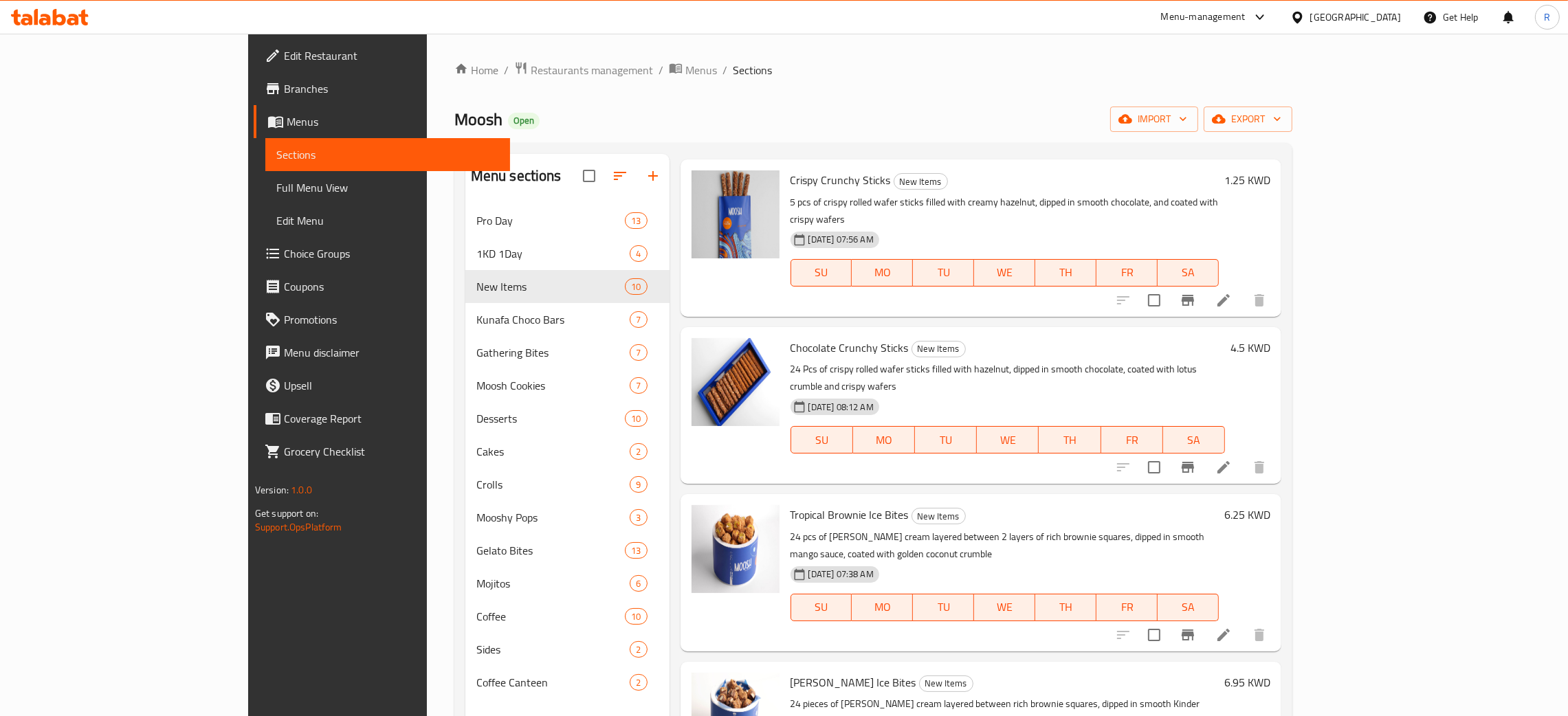
scroll to position [309, 0]
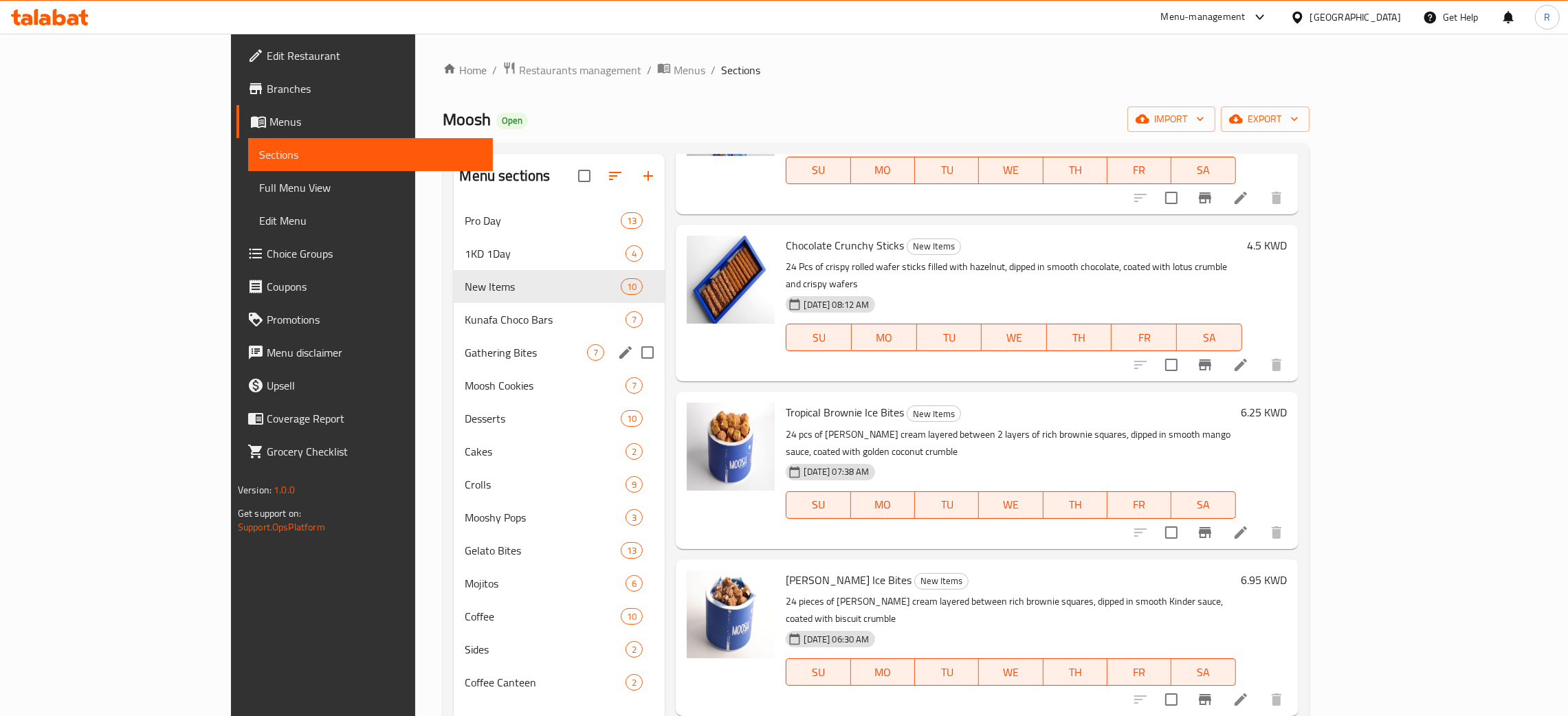
drag, startPoint x: 416, startPoint y: 321, endPoint x: 462, endPoint y: 331, distance: 47.1
click at [464, 320] on span "Kunafa Choco Bars" at bounding box center [545, 320] width 161 height 17
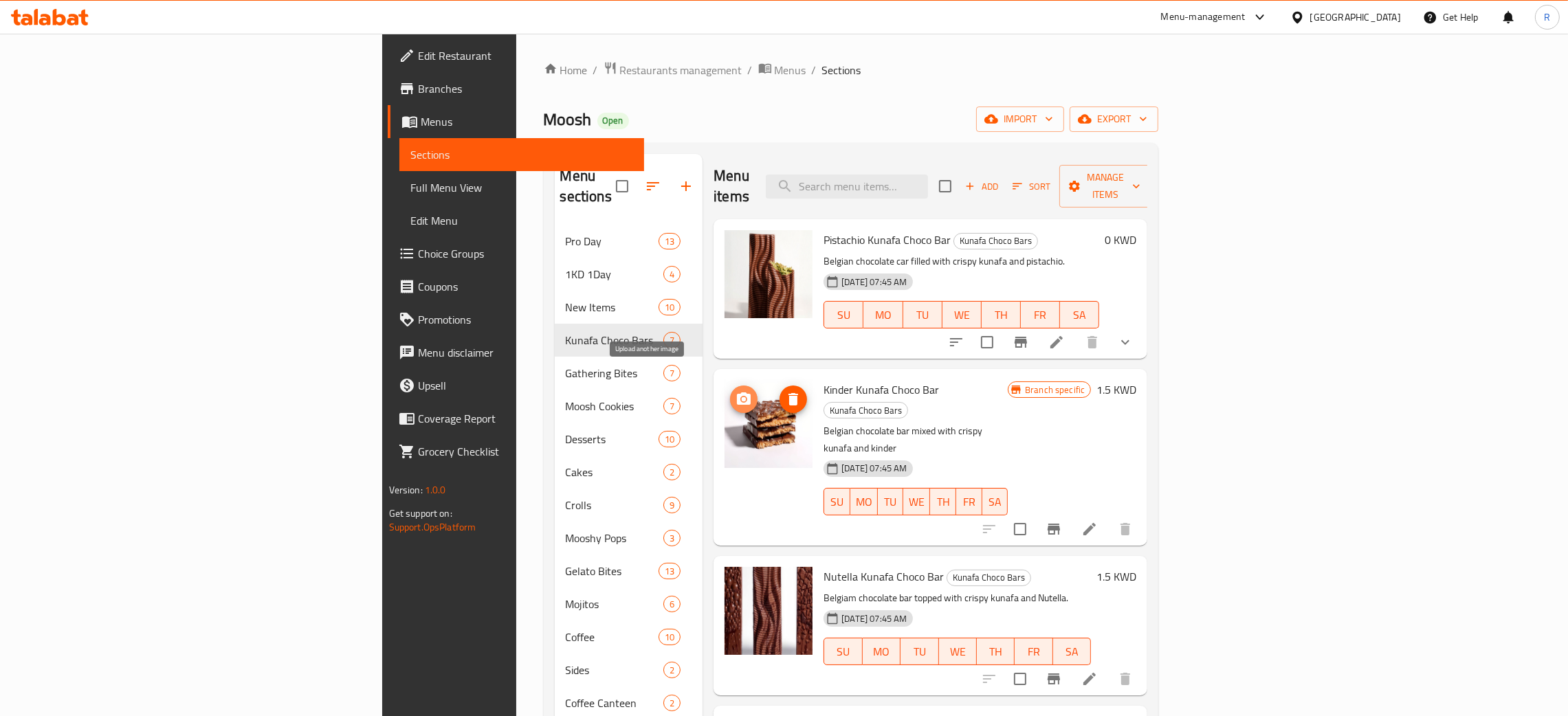
click at [735, 391] on icon "upload picture" at bounding box center [744, 399] width 17 height 17
click at [730, 578] on span "upload picture" at bounding box center [744, 586] width 28 height 17
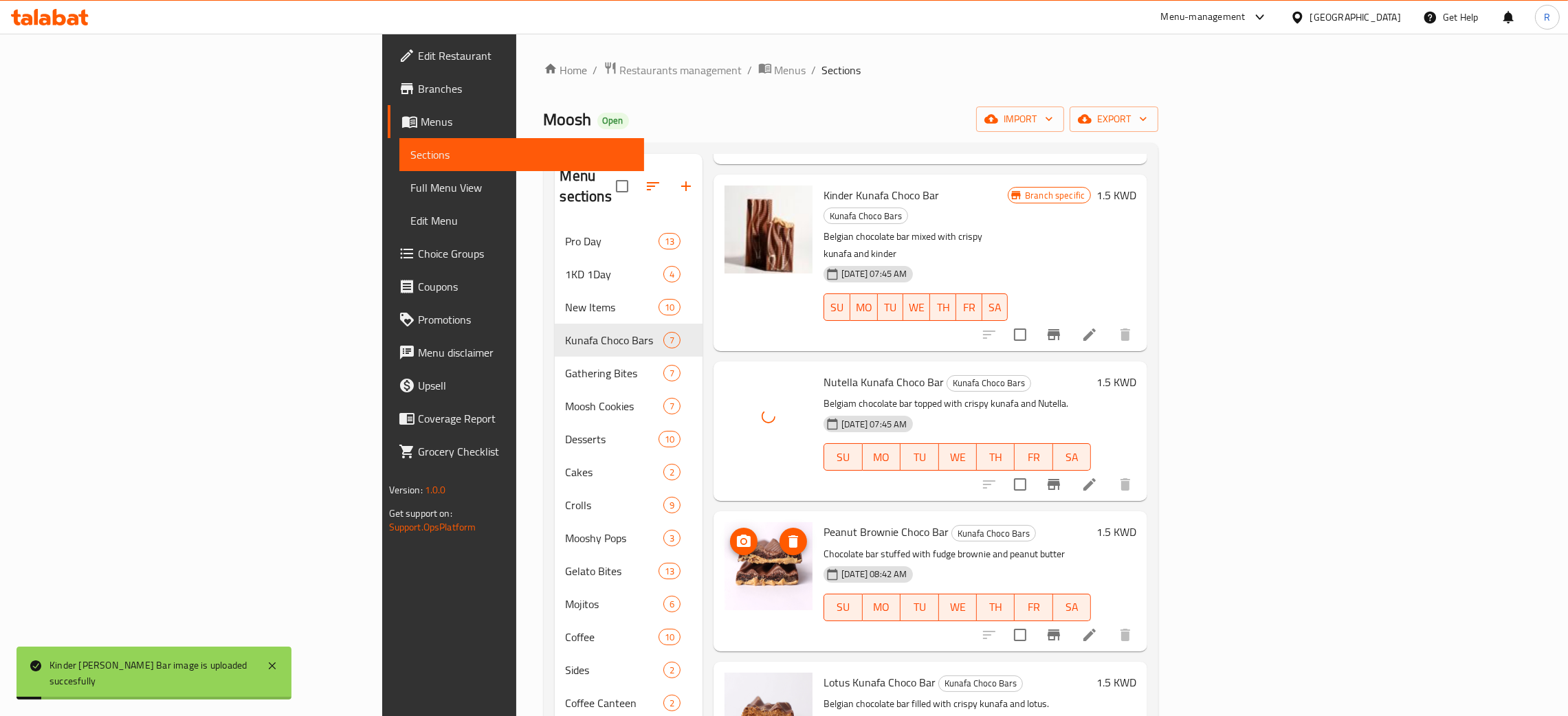
scroll to position [206, 0]
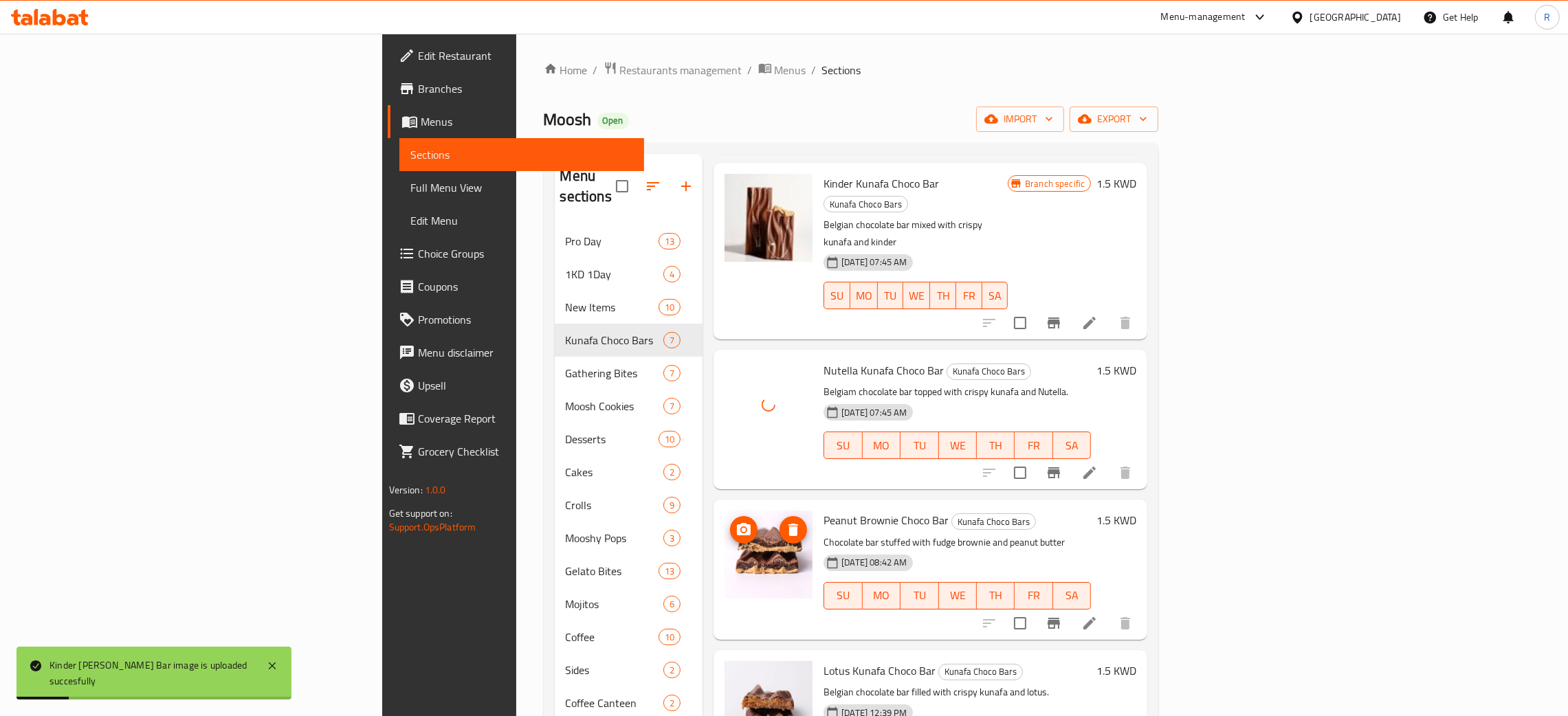
click at [735, 521] on icon "upload picture" at bounding box center [744, 530] width 17 height 17
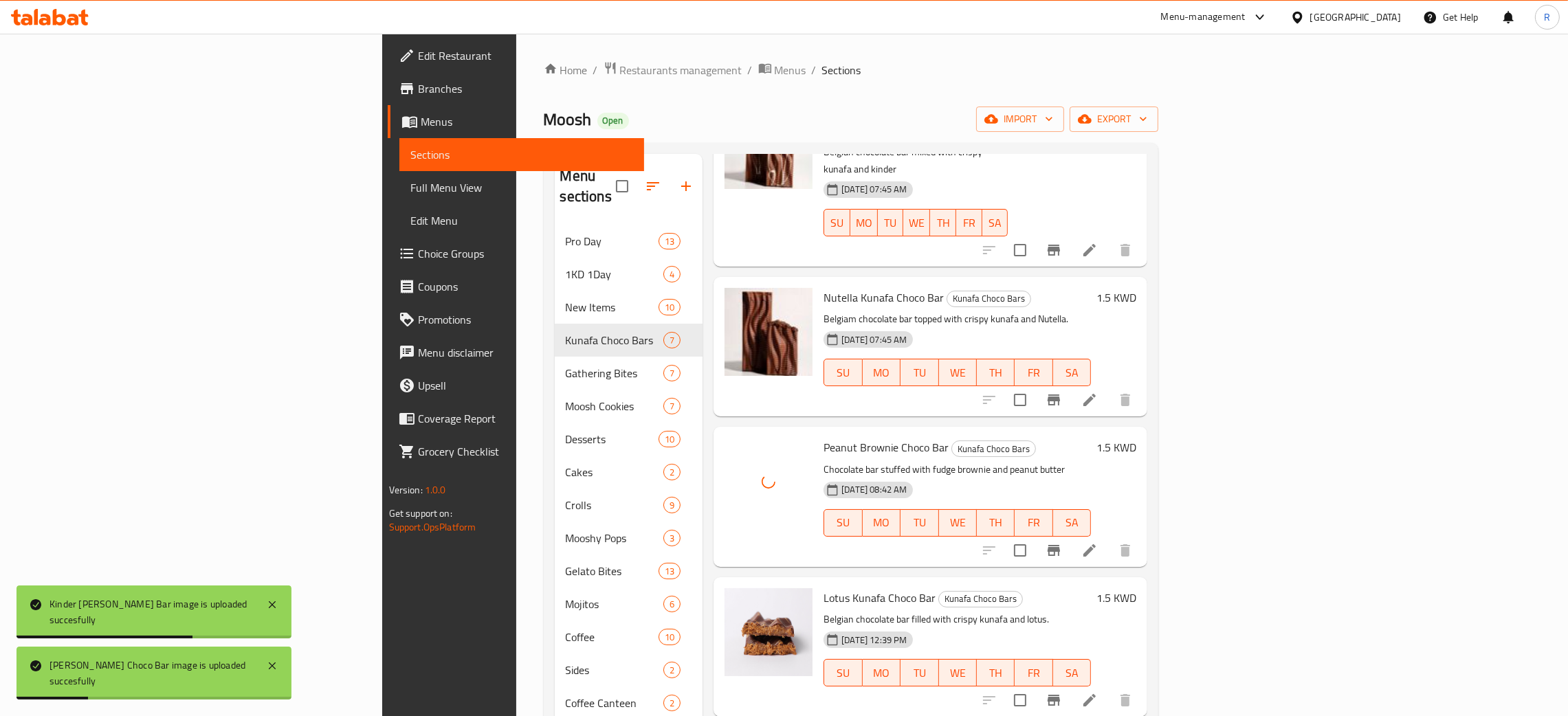
scroll to position [367, 0]
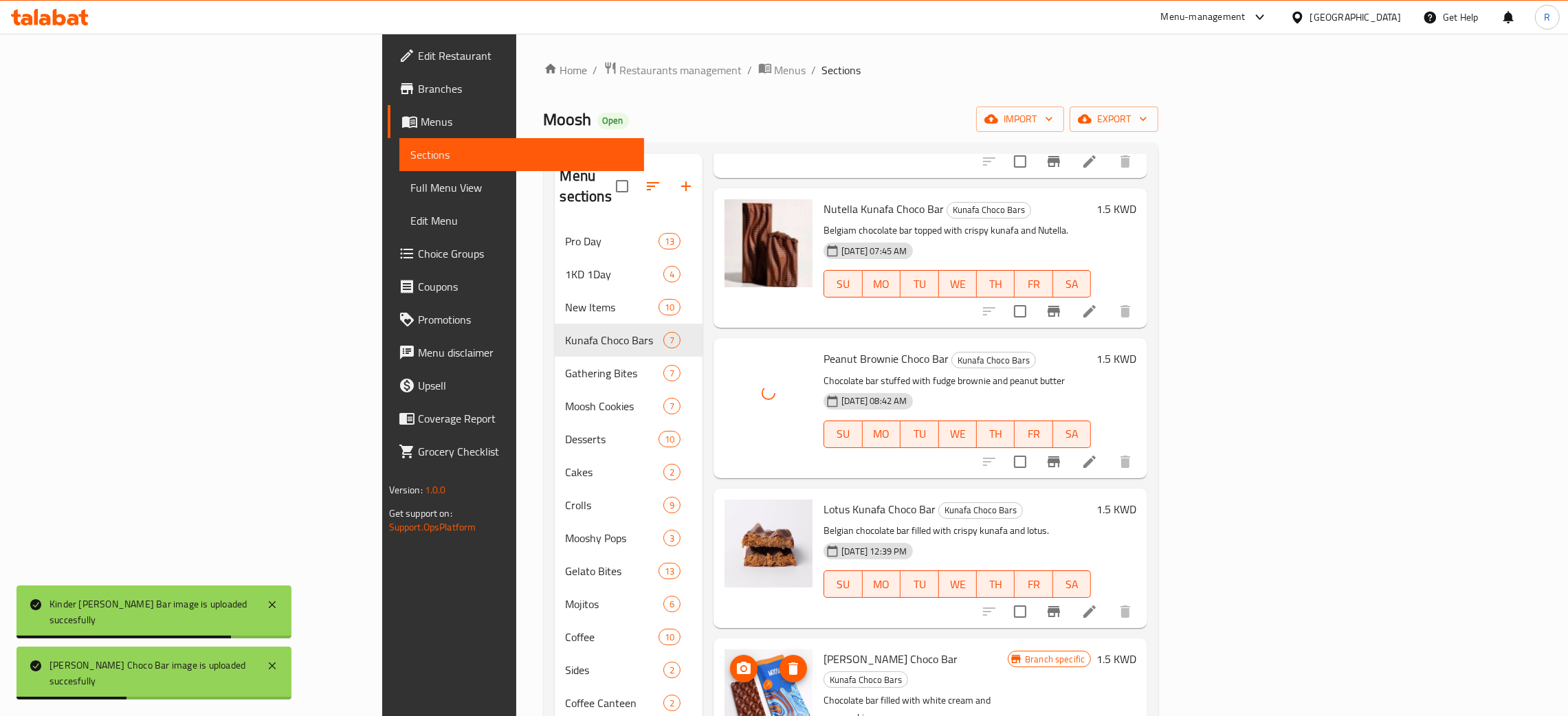
click at [735, 660] on icon "upload picture" at bounding box center [744, 669] width 17 height 17
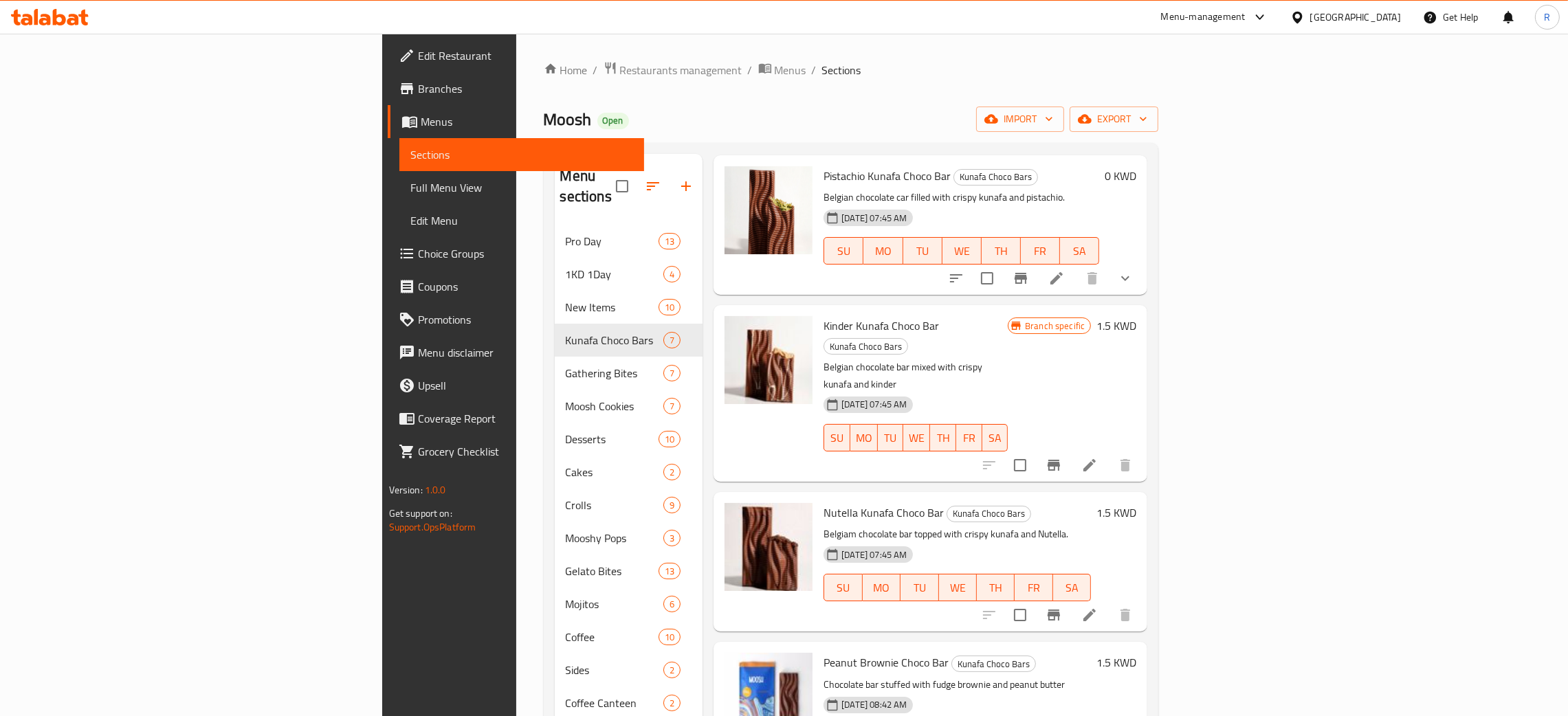
scroll to position [0, 0]
